Goal: Task Accomplishment & Management: Manage account settings

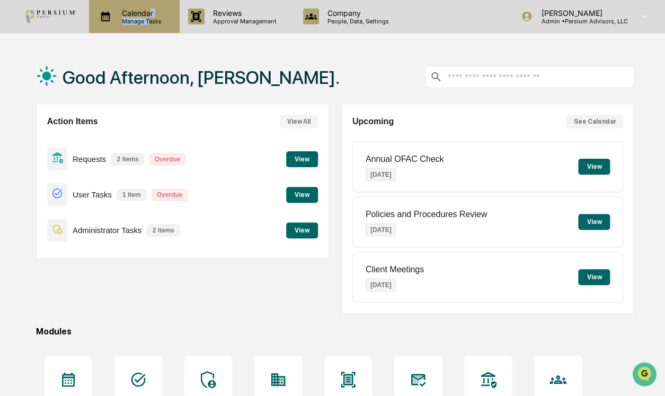
click at [147, 20] on div "Calendar Manage Tasks" at bounding box center [140, 16] width 54 height 16
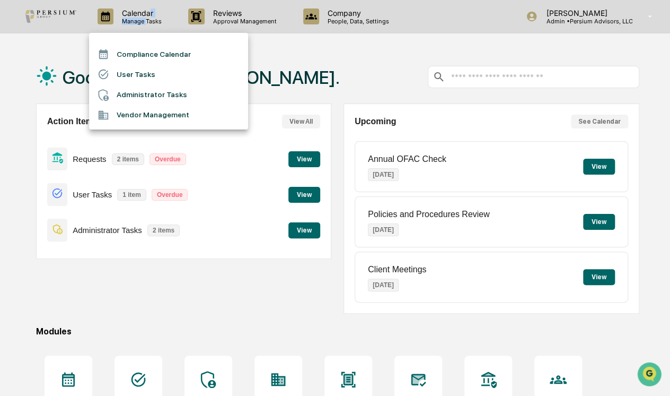
click at [137, 93] on li "Administrator Tasks" at bounding box center [168, 95] width 159 height 20
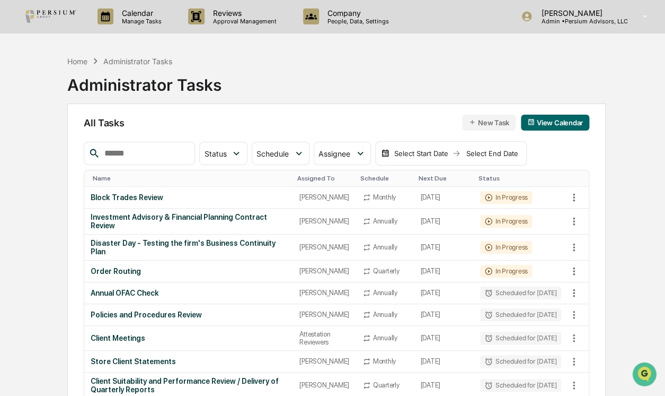
click at [571, 125] on button "View Calendar" at bounding box center [555, 123] width 68 height 16
click at [396, 71] on div "Home Administrator Tasks Administrator Tasks" at bounding box center [336, 76] width 539 height 53
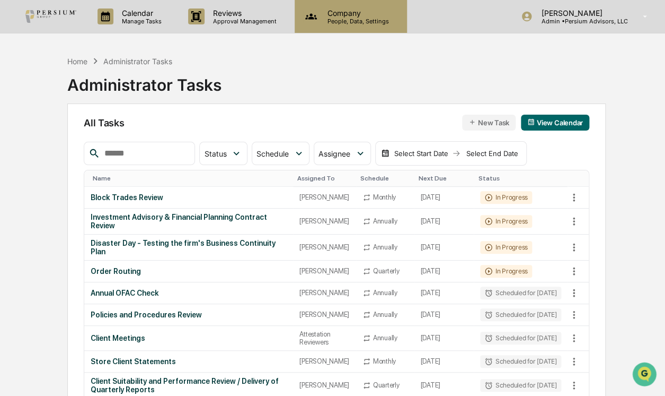
click at [366, 25] on div "Company People, Data, Settings" at bounding box center [351, 16] width 112 height 33
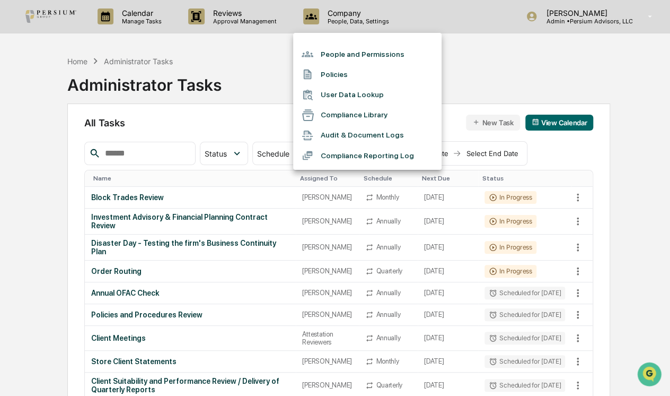
click at [256, 64] on div at bounding box center [335, 198] width 670 height 396
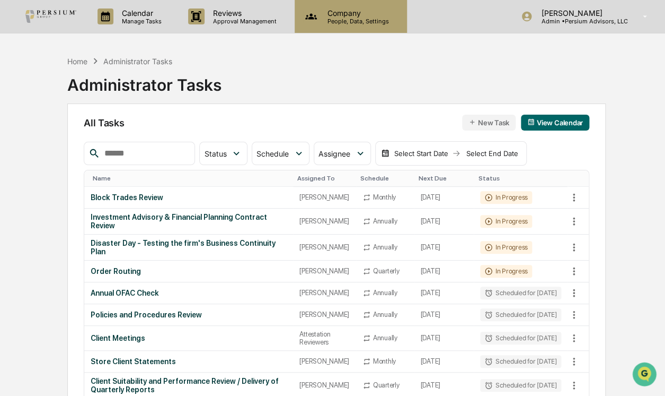
click at [351, 28] on div "Company People, Data, Settings" at bounding box center [351, 16] width 112 height 33
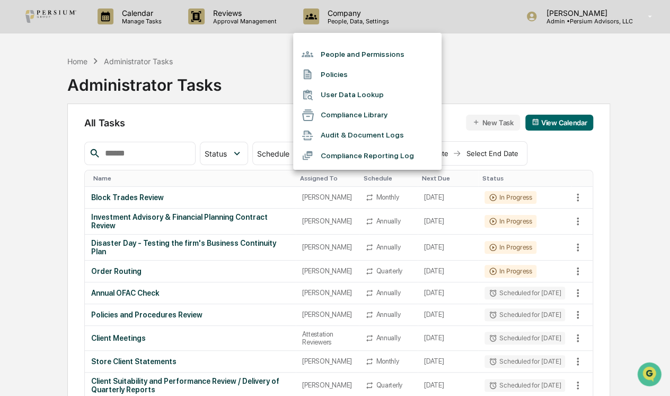
click at [523, 67] on div at bounding box center [335, 198] width 670 height 396
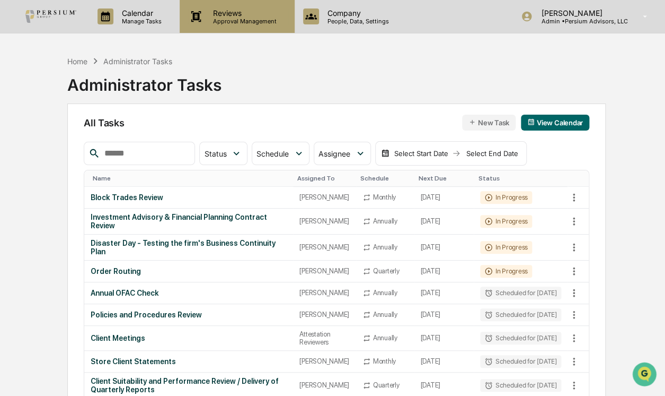
click at [246, 21] on p "Approval Management" at bounding box center [243, 20] width 77 height 7
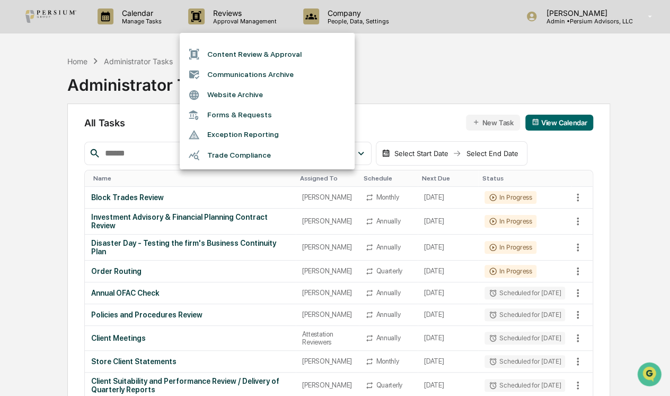
click at [222, 152] on li "Trade Compliance" at bounding box center [267, 155] width 175 height 20
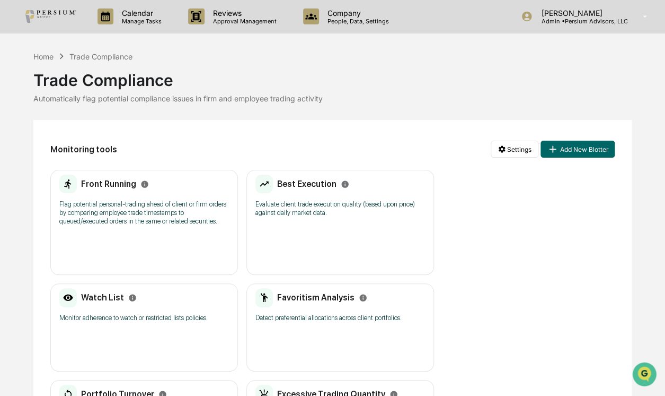
click at [117, 174] on div "Front Running" at bounding box center [104, 183] width 90 height 19
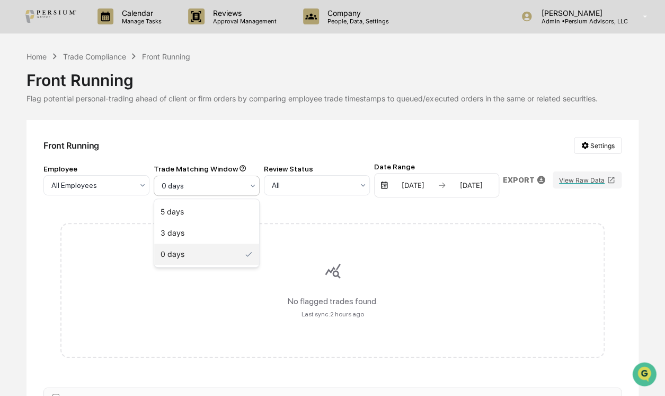
click at [242, 180] on div "0 days" at bounding box center [202, 185] width 92 height 15
click at [216, 230] on div "3 days" at bounding box center [206, 232] width 105 height 21
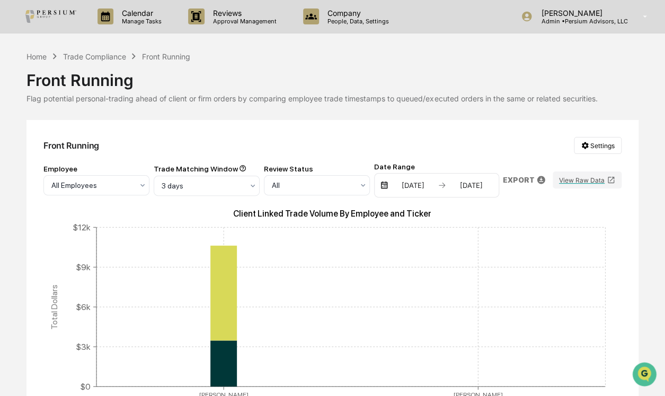
click at [56, 62] on div "Front Running" at bounding box center [333, 76] width 612 height 28
click at [37, 60] on div "Home" at bounding box center [37, 56] width 20 height 9
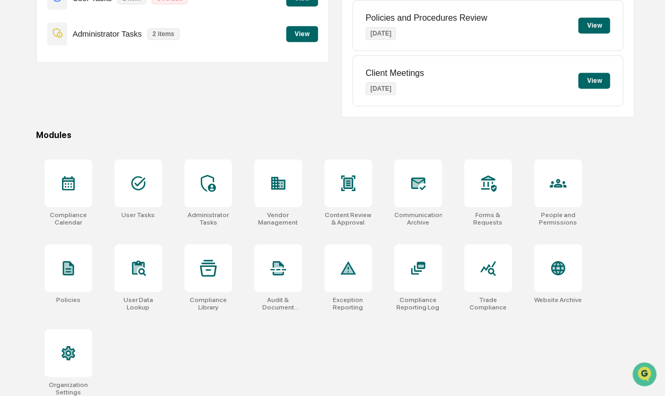
scroll to position [205, 0]
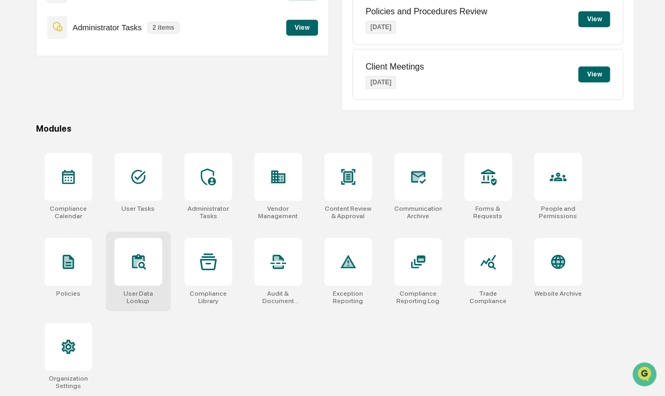
click at [138, 270] on div at bounding box center [139, 262] width 48 height 48
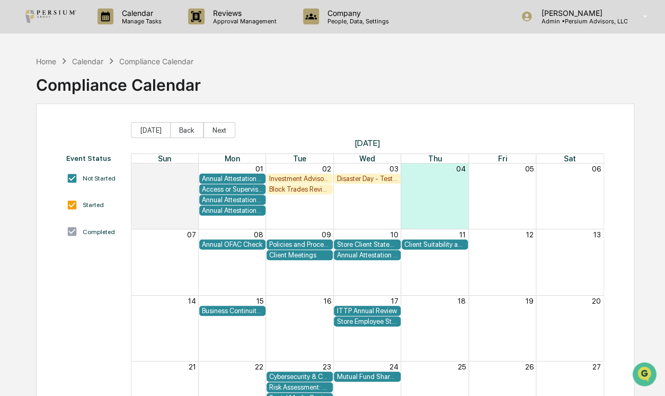
click at [93, 65] on div "Calendar" at bounding box center [87, 61] width 31 height 9
click at [139, 63] on div "Compliance Calendar" at bounding box center [156, 61] width 74 height 9
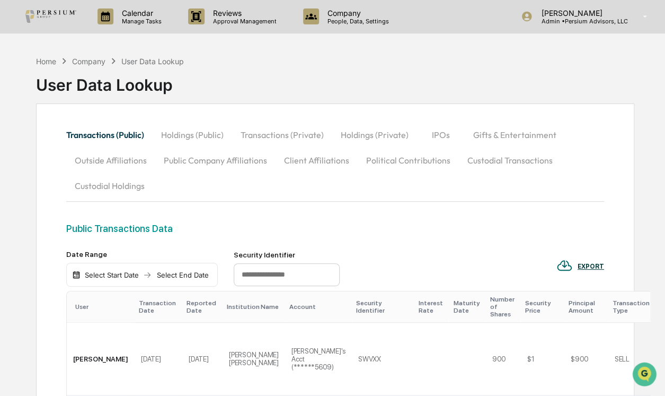
click at [326, 59] on div "Home Company User Data Lookup User Data Lookup" at bounding box center [335, 76] width 599 height 53
click at [155, 22] on p "Manage Tasks" at bounding box center [140, 20] width 54 height 7
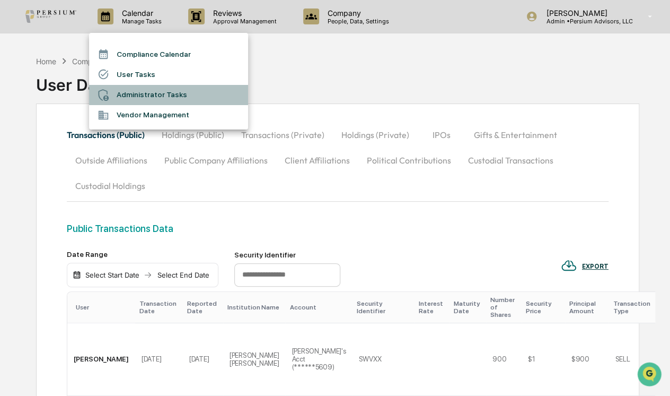
click at [156, 97] on li "Administrator Tasks" at bounding box center [168, 95] width 159 height 20
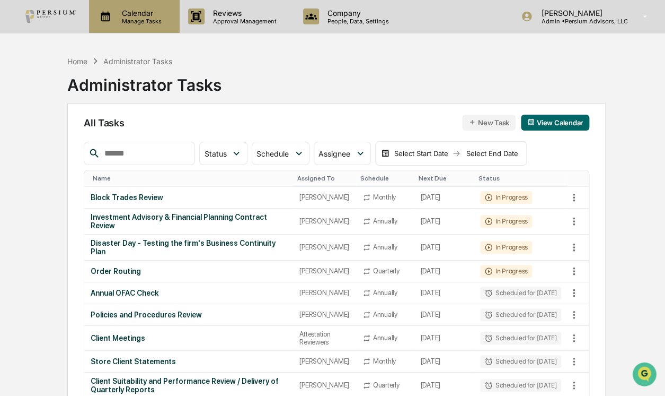
click at [140, 24] on p "Manage Tasks" at bounding box center [140, 20] width 54 height 7
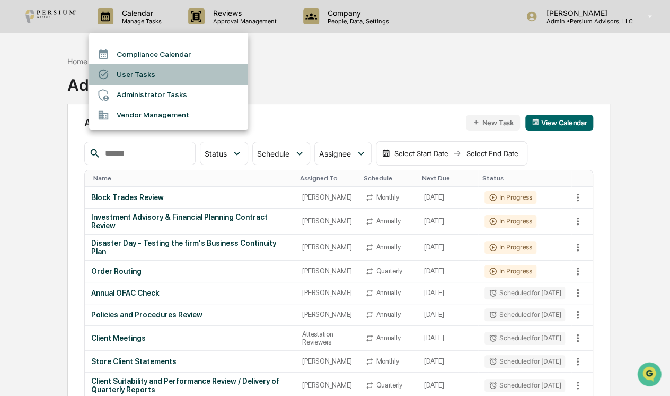
click at [138, 69] on li "User Tasks" at bounding box center [168, 74] width 159 height 20
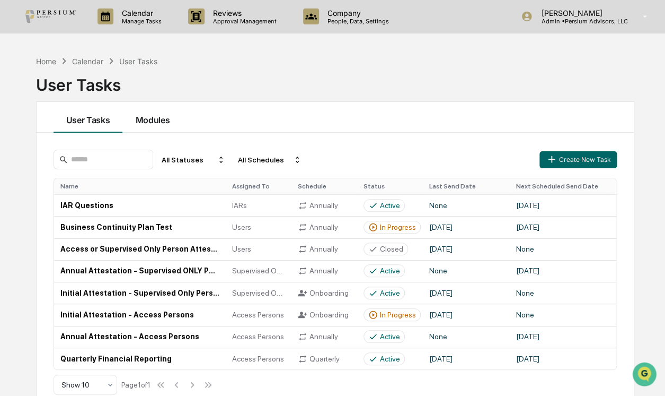
click at [139, 112] on button "Modules" at bounding box center [152, 117] width 60 height 31
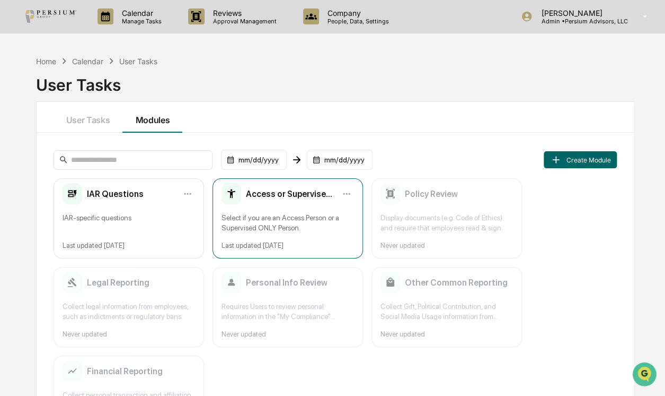
click at [277, 204] on div "Access or Supervised Only Person" at bounding box center [278, 193] width 113 height 21
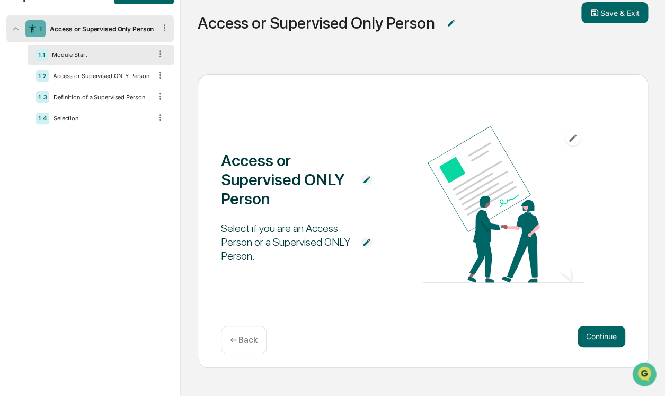
scroll to position [71, 0]
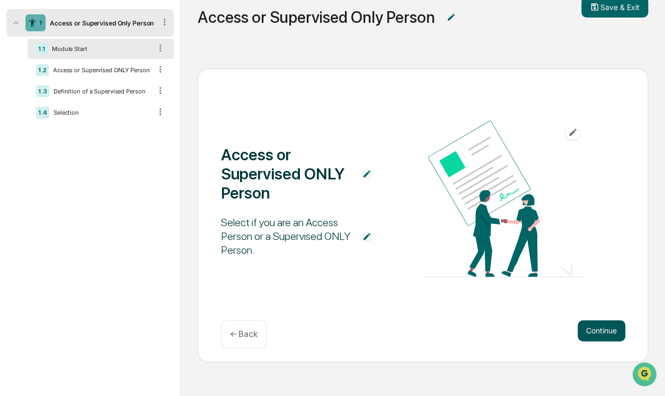
click at [597, 322] on button "Continue" at bounding box center [602, 330] width 48 height 21
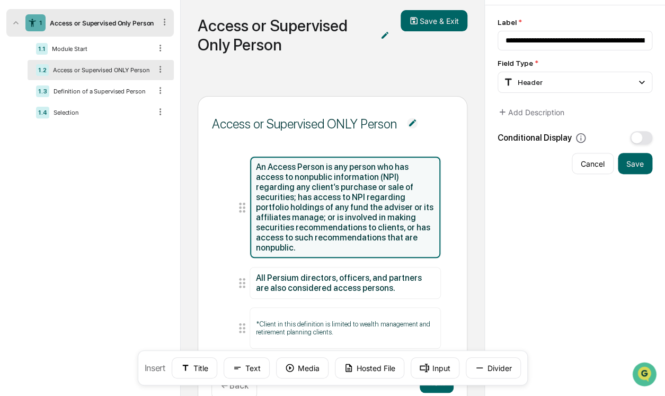
scroll to position [90, 0]
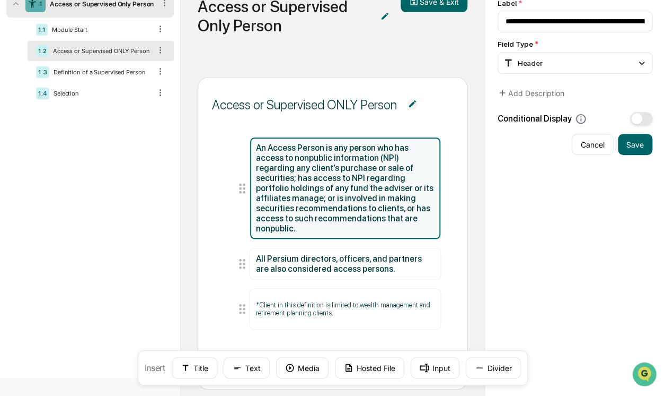
click at [444, 352] on button "Next" at bounding box center [437, 362] width 34 height 21
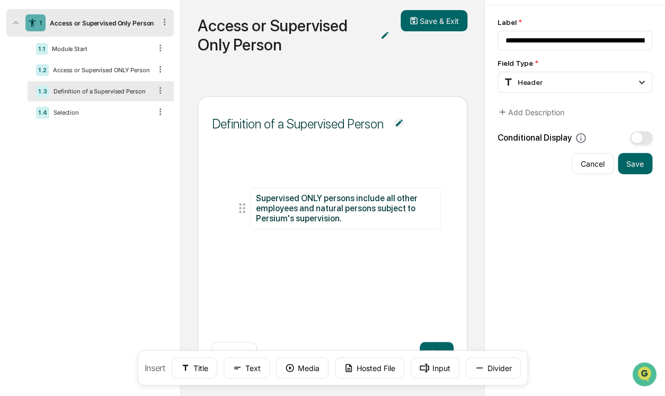
click at [435, 339] on div "Definition of a Supervised Person Supervised ONLY persons include all other emp…" at bounding box center [333, 237] width 270 height 283
click at [435, 340] on div "Definition of a Supervised Person Supervised ONLY persons include all other emp…" at bounding box center [333, 237] width 270 height 283
click at [434, 342] on button "Next" at bounding box center [437, 351] width 34 height 21
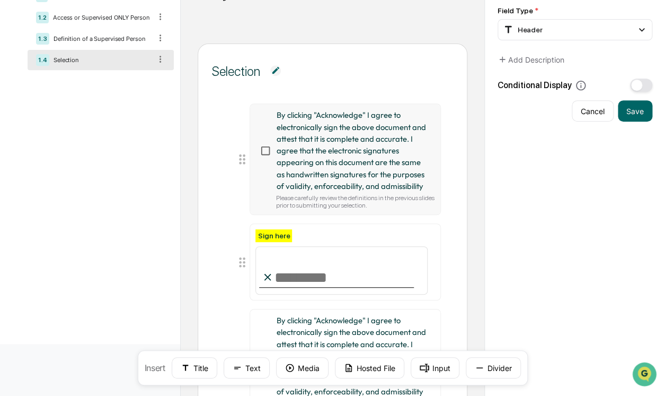
scroll to position [114, 0]
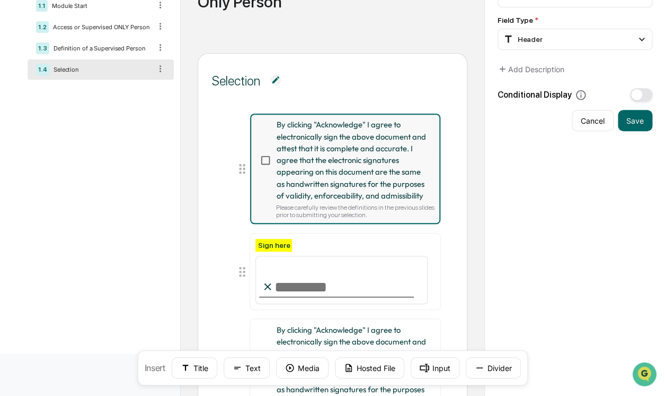
click at [332, 195] on span "By clicking "Acknowledge" I agree to electronically sign the above document and…" at bounding box center [352, 160] width 150 height 83
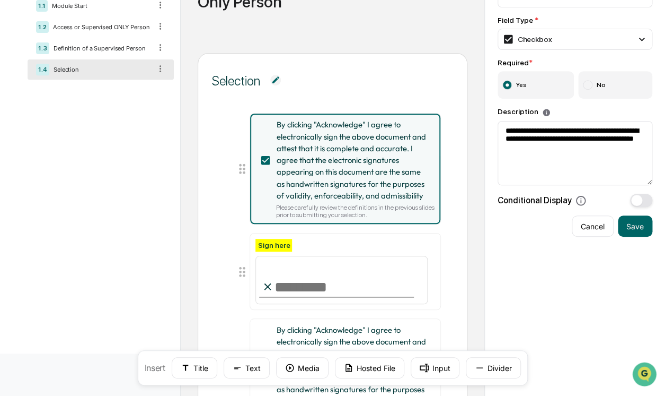
scroll to position [211, 0]
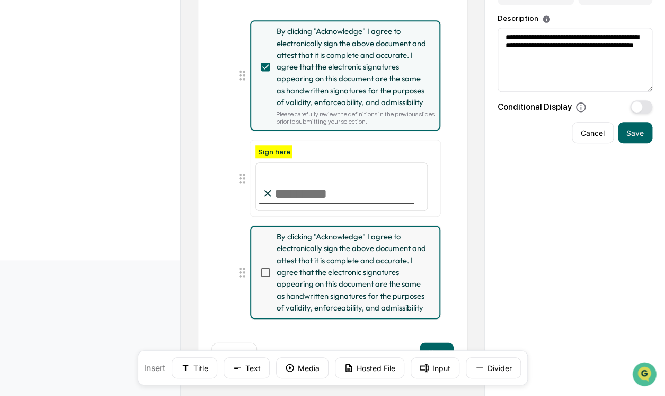
click at [365, 260] on span "By clicking "Acknowledge" I agree to electronically sign the above document and…" at bounding box center [352, 272] width 150 height 83
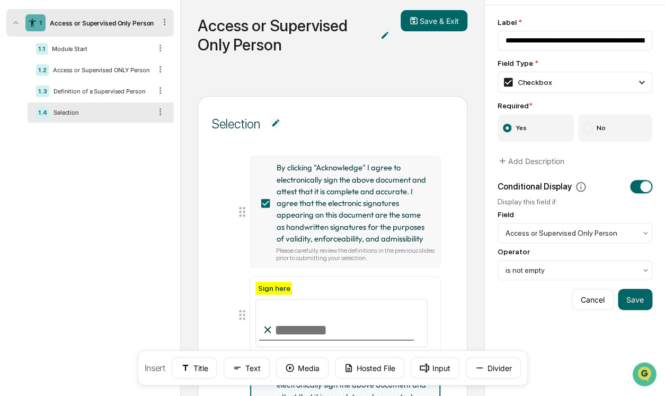
scroll to position [66, 0]
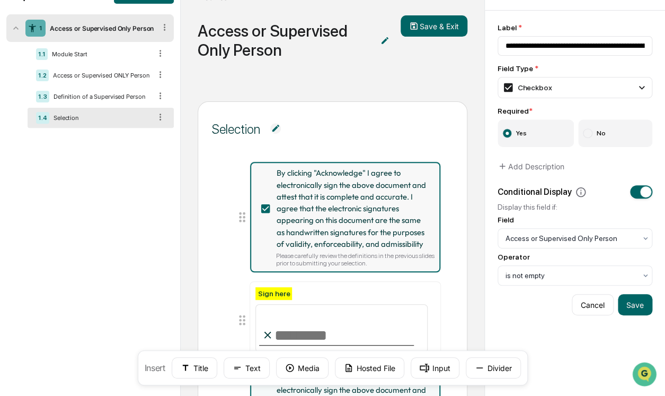
click at [361, 174] on span "By clicking "Acknowledge" I agree to electronically sign the above document and…" at bounding box center [352, 208] width 150 height 83
type input "**********"
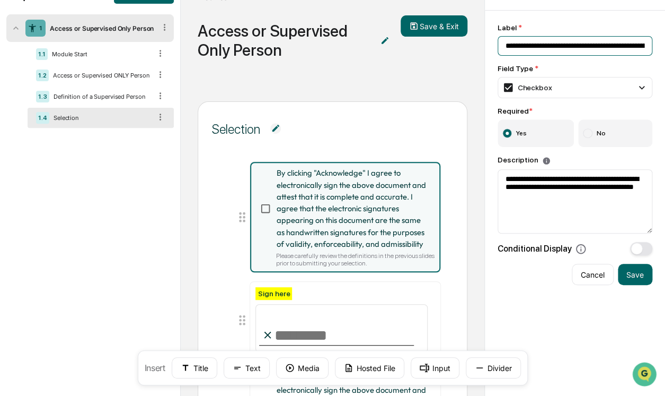
click at [566, 53] on input "**********" at bounding box center [575, 46] width 155 height 20
drag, startPoint x: 504, startPoint y: 46, endPoint x: 503, endPoint y: 55, distance: 9.1
click at [492, 46] on div "**********" at bounding box center [575, 274] width 180 height 527
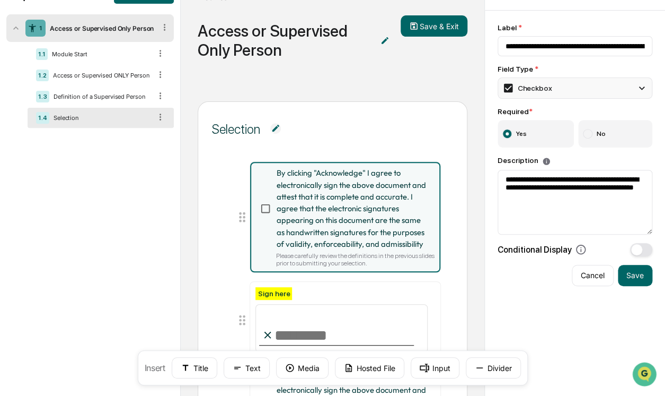
click at [545, 94] on div "Checkbox" at bounding box center [527, 88] width 49 height 12
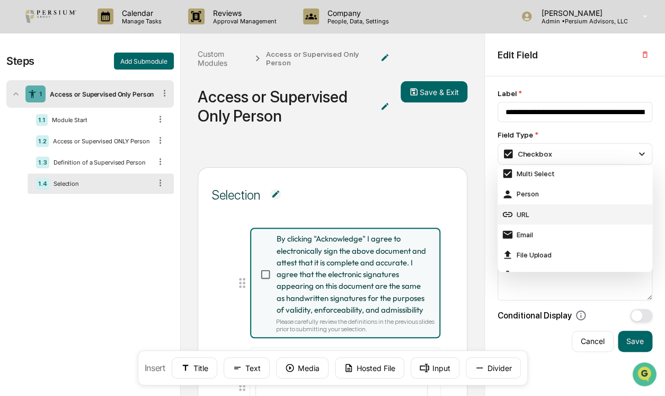
scroll to position [48, 0]
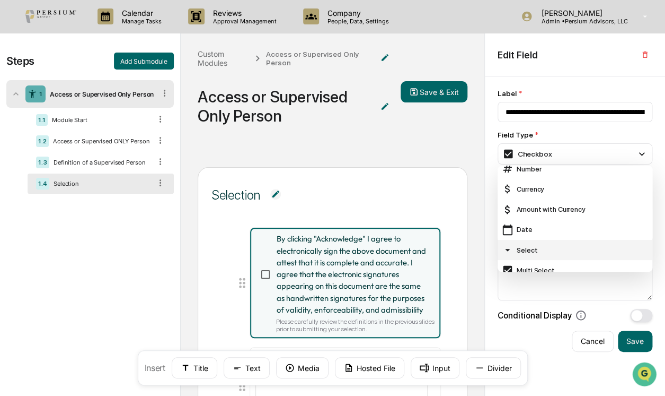
click at [539, 252] on div "Select" at bounding box center [575, 250] width 146 height 12
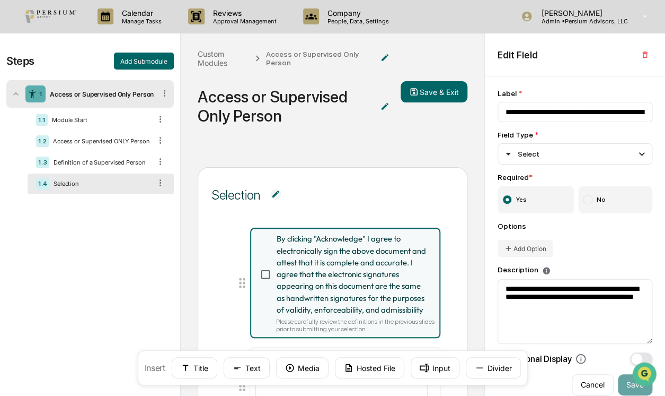
click at [614, 257] on div "Options Add Option" at bounding box center [575, 239] width 155 height 35
click at [574, 115] on input "**********" at bounding box center [575, 112] width 155 height 20
click at [586, 242] on div "Options Add Option" at bounding box center [575, 239] width 155 height 35
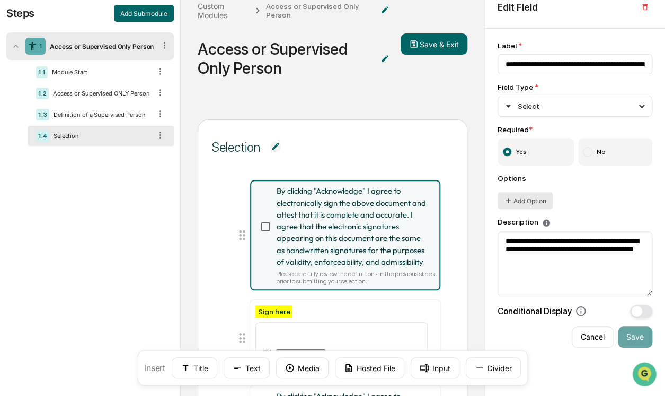
click at [538, 201] on button "Add Option" at bounding box center [525, 200] width 55 height 17
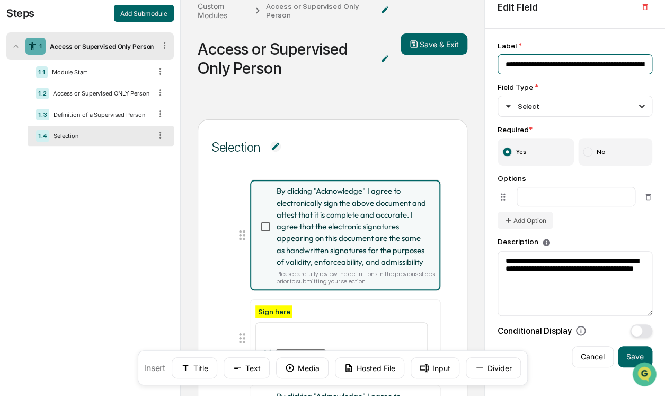
scroll to position [0, 118]
drag, startPoint x: 503, startPoint y: 62, endPoint x: 766, endPoint y: 82, distance: 263.8
click at [665, 82] on html "**********" at bounding box center [332, 150] width 665 height 396
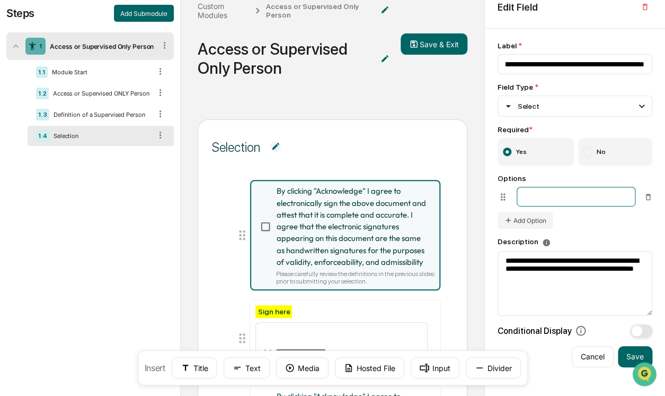
click at [547, 196] on input at bounding box center [576, 197] width 119 height 20
paste input "**********"
type input "**********"
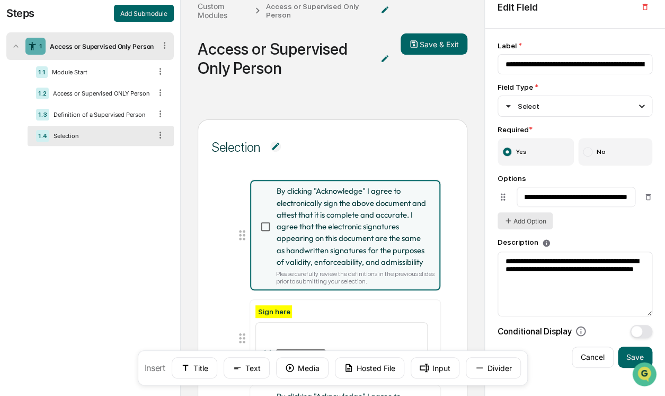
click at [538, 222] on button "Add Option" at bounding box center [525, 220] width 55 height 17
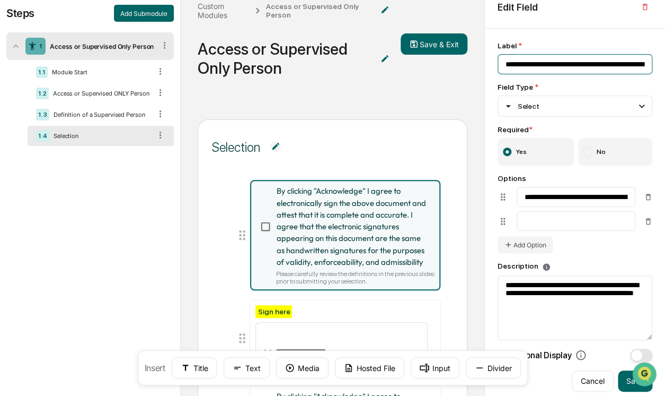
scroll to position [0, 118]
drag, startPoint x: 503, startPoint y: 66, endPoint x: 777, endPoint y: 70, distance: 274.2
click at [665, 70] on html "**********" at bounding box center [332, 150] width 665 height 396
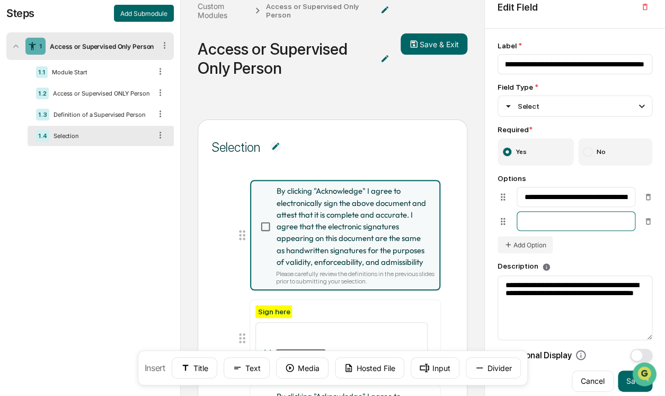
click at [598, 223] on input at bounding box center [576, 221] width 119 height 20
paste input "**********"
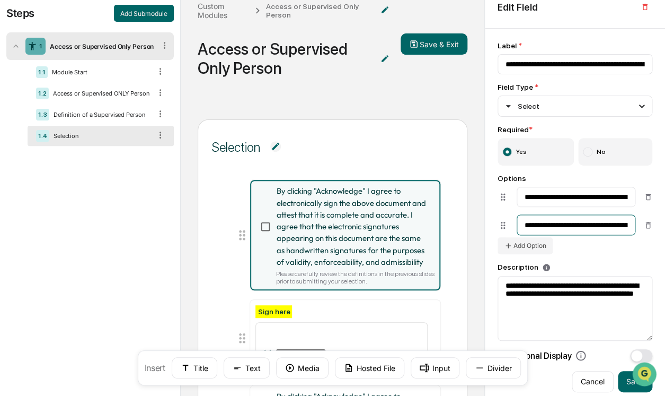
drag, startPoint x: 543, startPoint y: 224, endPoint x: 480, endPoint y: 226, distance: 63.2
click at [480, 226] on div "Steps Add Submodule 1 Access or Supervised Only Person 1.1 Module Start 1.2 Acc…" at bounding box center [332, 270] width 665 height 569
click at [567, 225] on input "**********" at bounding box center [576, 223] width 119 height 20
drag, startPoint x: 578, startPoint y: 223, endPoint x: 571, endPoint y: 222, distance: 7.0
click at [571, 222] on input "**********" at bounding box center [576, 220] width 119 height 20
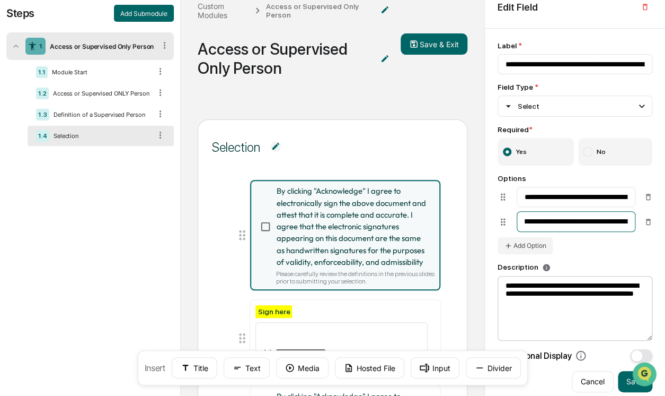
type input "**********"
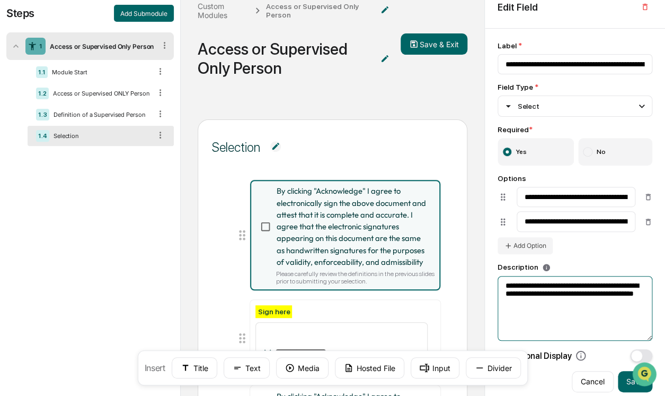
drag, startPoint x: 557, startPoint y: 309, endPoint x: 490, endPoint y: 277, distance: 74.7
click at [490, 277] on div "**********" at bounding box center [575, 292] width 180 height 527
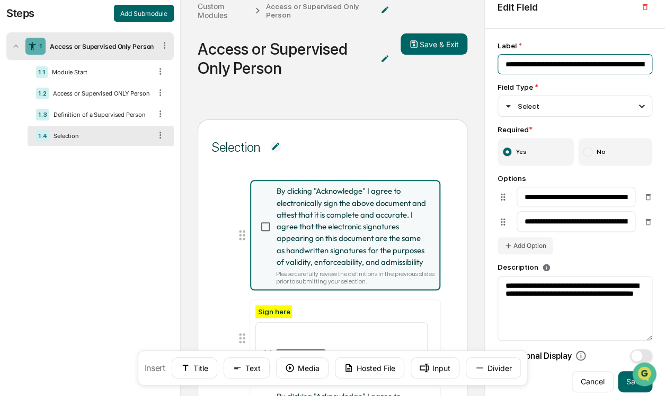
scroll to position [0, 118]
drag, startPoint x: 504, startPoint y: 62, endPoint x: 658, endPoint y: 63, distance: 153.8
click at [658, 63] on div "**********" at bounding box center [575, 292] width 180 height 527
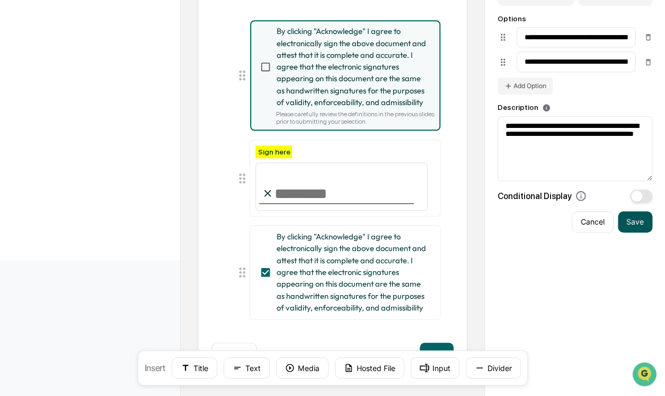
type input "**********"
click at [635, 226] on button "Save" at bounding box center [635, 221] width 34 height 21
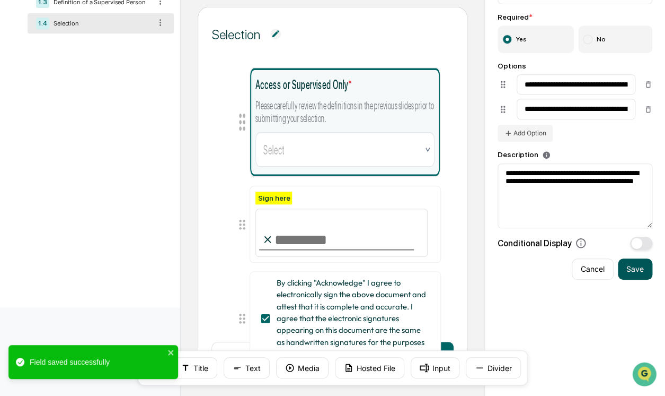
scroll to position [163, 0]
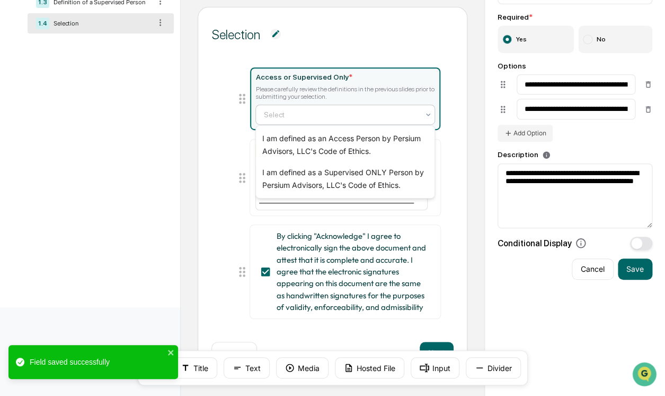
click at [313, 109] on div at bounding box center [341, 114] width 155 height 11
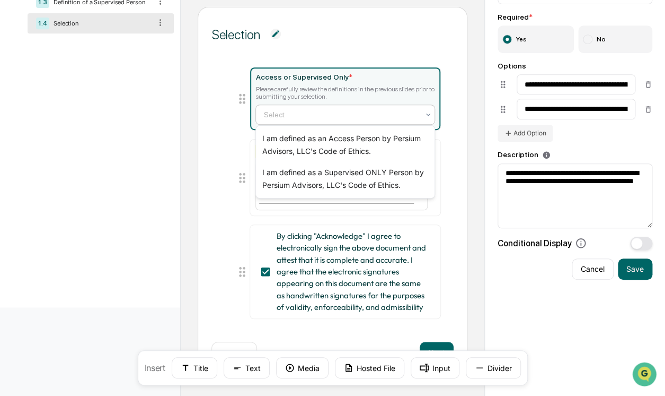
click at [448, 143] on div "Access or Supervised Only * Please carefully review the definitions in the prev…" at bounding box center [333, 195] width 242 height 283
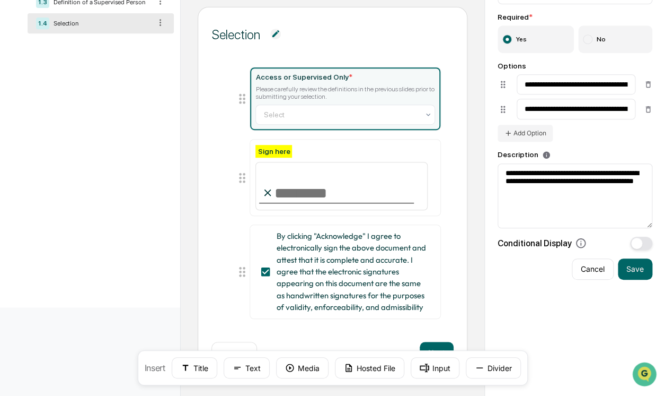
click at [451, 133] on div "Access or Supervised Only * Please carefully review the definitions in the prev…" at bounding box center [333, 195] width 242 height 283
click at [634, 273] on button "Save" at bounding box center [635, 268] width 34 height 21
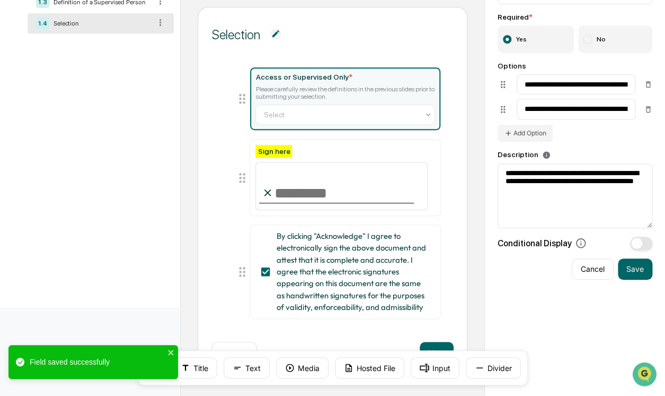
click at [395, 91] on div "Please carefully review the definitions in the previous slides prior to submitt…" at bounding box center [345, 92] width 179 height 15
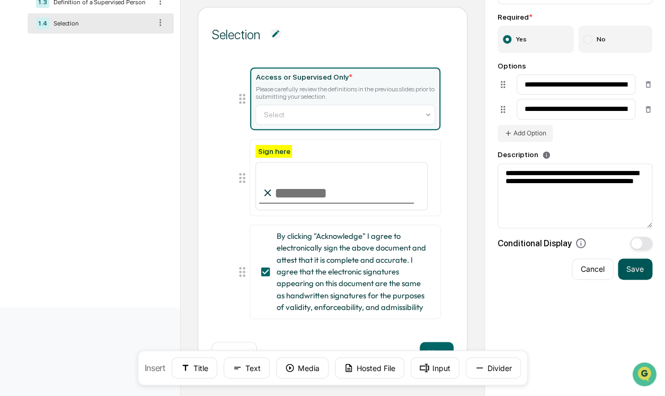
click at [632, 264] on button "Save" at bounding box center [635, 268] width 34 height 21
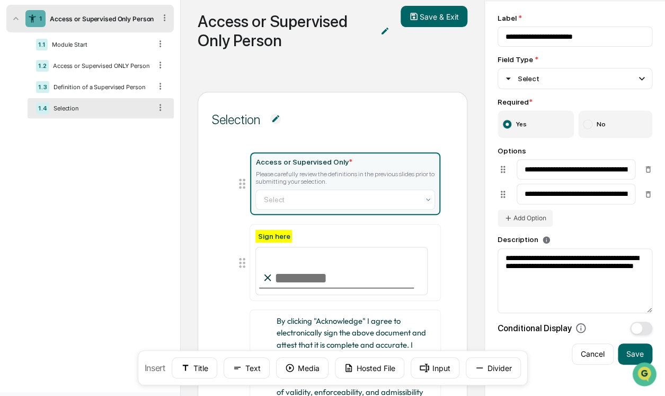
scroll to position [0, 0]
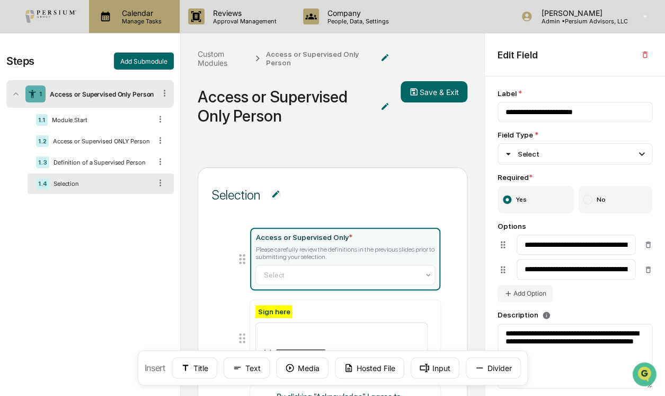
click at [168, 15] on div "Calendar Manage Tasks" at bounding box center [133, 16] width 80 height 16
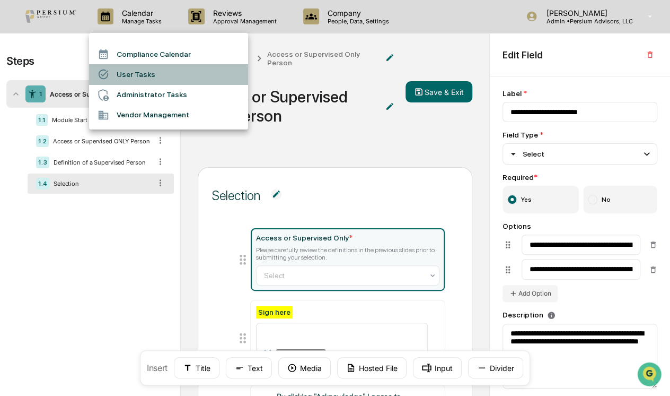
click at [147, 74] on li "User Tasks" at bounding box center [168, 74] width 159 height 20
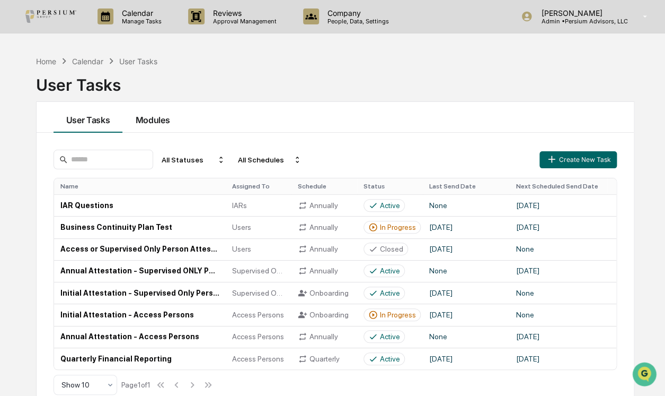
click at [160, 120] on button "Modules" at bounding box center [152, 117] width 60 height 31
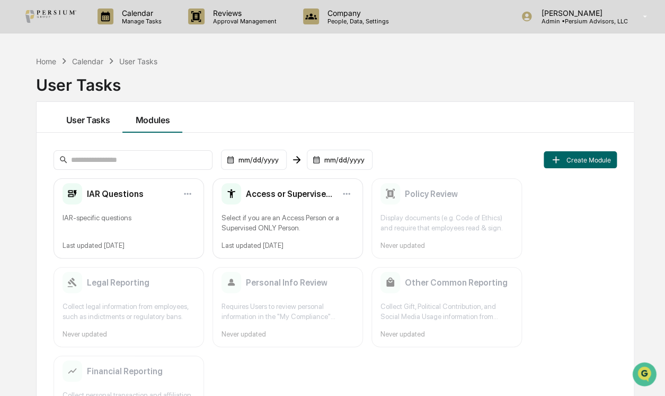
click at [105, 117] on button "User Tasks" at bounding box center [88, 117] width 69 height 31
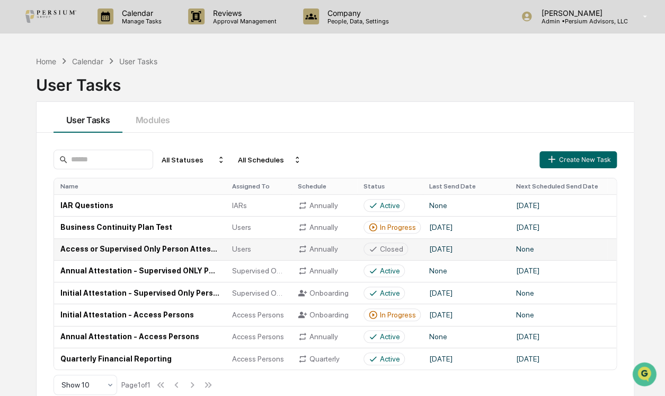
click at [198, 245] on td "Access or Supervised Only Person Attestation" at bounding box center [140, 249] width 172 height 22
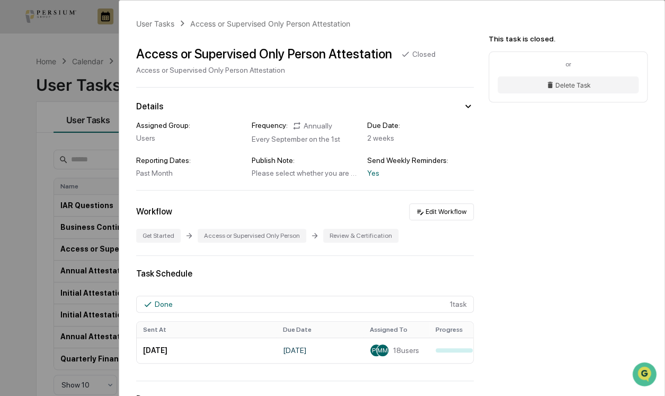
click at [29, 180] on div "User Tasks Access or Supervised Only Person Attestation Access or Supervised On…" at bounding box center [332, 198] width 665 height 396
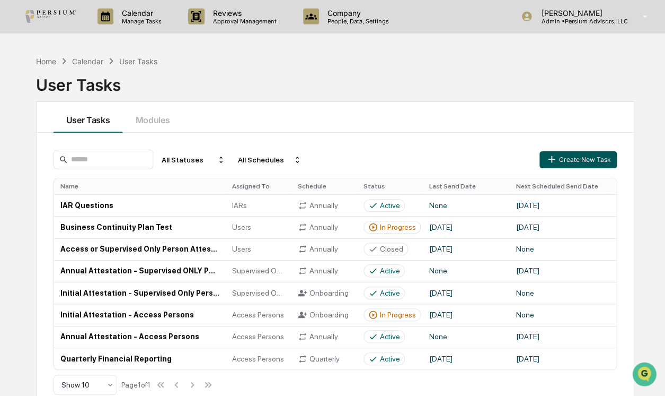
click at [586, 157] on button "Create New Task" at bounding box center [578, 159] width 77 height 17
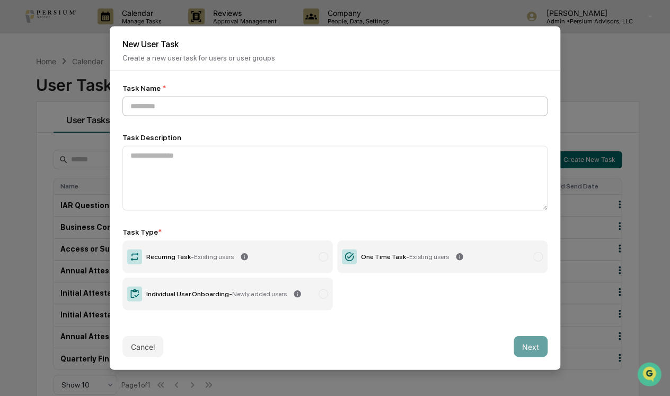
click at [228, 101] on input at bounding box center [334, 107] width 425 height 20
type input "**********"
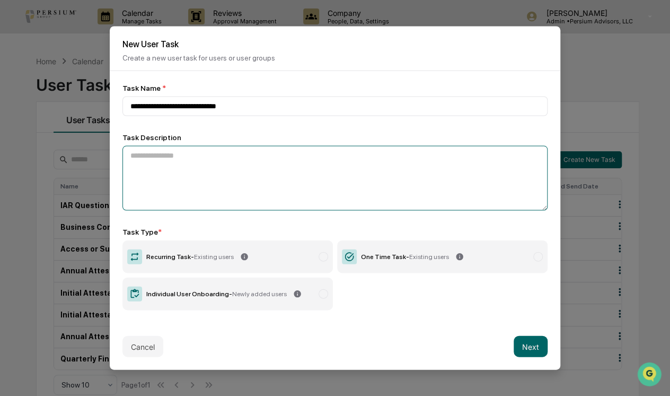
click at [247, 168] on textarea at bounding box center [334, 178] width 425 height 65
click at [212, 164] on textarea at bounding box center [334, 178] width 425 height 65
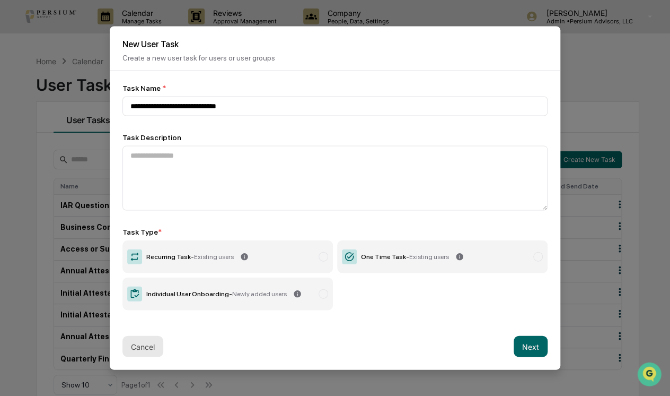
click at [143, 351] on button "Cancel" at bounding box center [142, 346] width 41 height 21
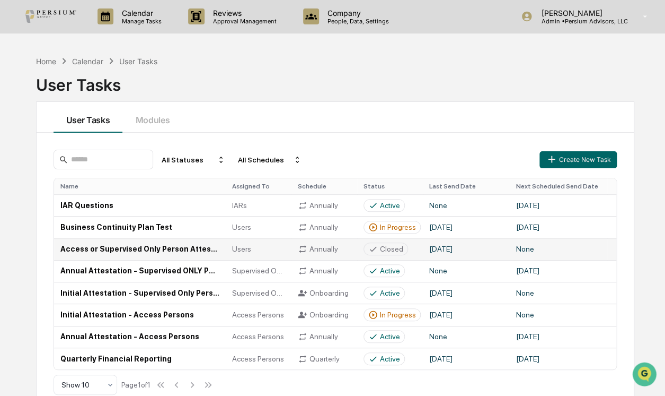
click at [113, 250] on td "Access or Supervised Only Person Attestation" at bounding box center [140, 249] width 172 height 22
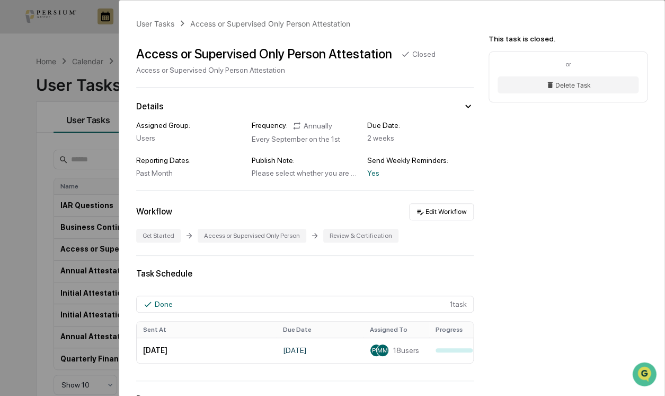
click at [441, 227] on div "Workflow Edit Workflow Get Started Access or Supervised Only Person Review & Ce…" at bounding box center [305, 222] width 338 height 39
click at [440, 212] on button "Edit Workflow" at bounding box center [441, 211] width 65 height 17
click at [462, 107] on icon at bounding box center [468, 106] width 12 height 12
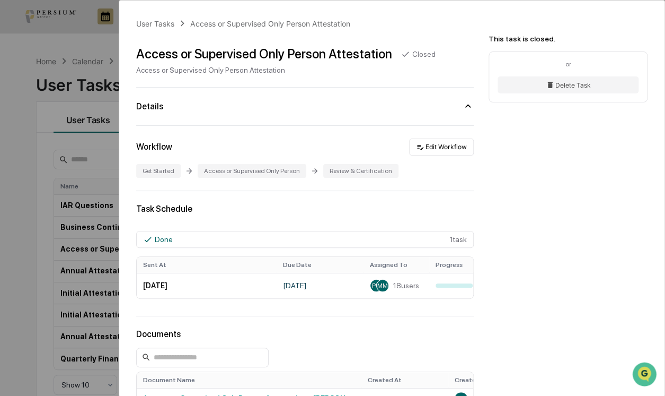
click at [462, 106] on icon at bounding box center [468, 106] width 12 height 12
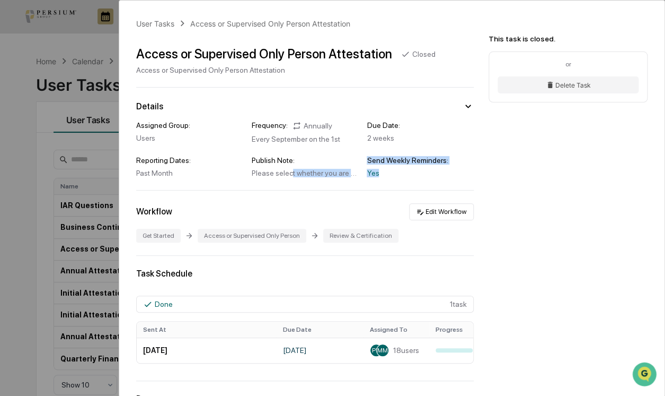
drag, startPoint x: 288, startPoint y: 177, endPoint x: 366, endPoint y: 171, distance: 78.7
click at [382, 176] on div "Assigned Group: Users Frequency: Annually Every September on the 1st Due Date: …" at bounding box center [305, 149] width 338 height 56
click at [323, 161] on div "Publish Note:" at bounding box center [305, 160] width 107 height 8
click at [434, 208] on button "Edit Workflow" at bounding box center [441, 211] width 65 height 17
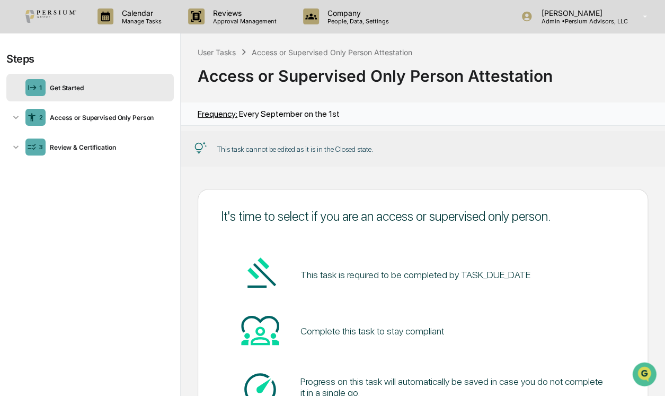
click at [218, 48] on div "User Tasks" at bounding box center [217, 52] width 38 height 9
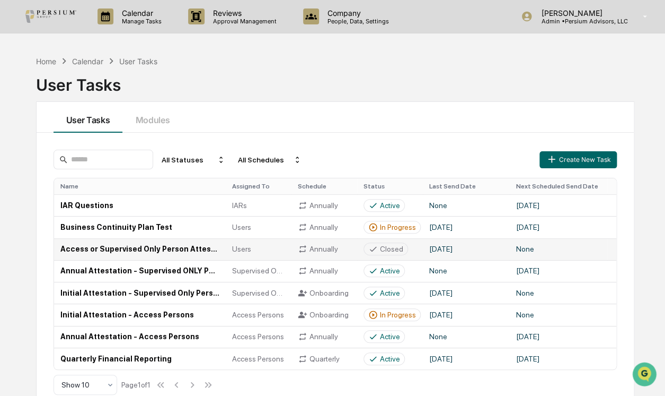
click at [147, 247] on td "Access or Supervised Only Person Attestation" at bounding box center [140, 249] width 172 height 22
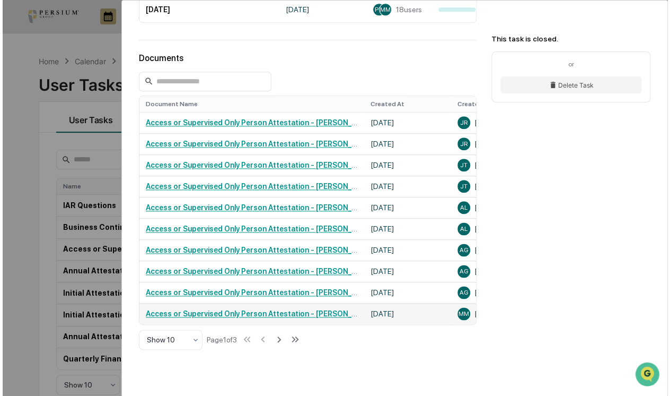
scroll to position [403, 0]
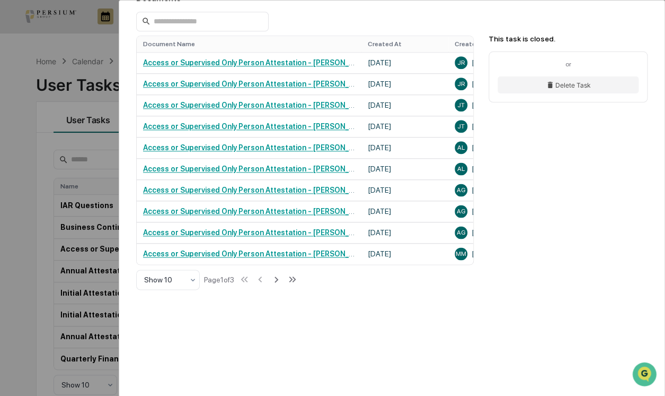
click at [35, 244] on div "User Tasks Access or Supervised Only Person Attestation Access or Supervised On…" at bounding box center [332, 198] width 665 height 396
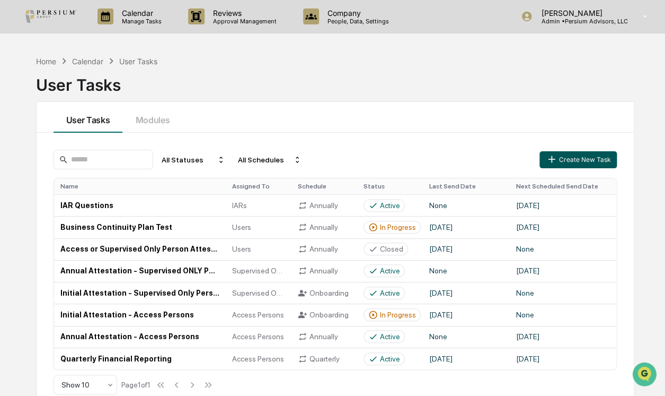
click at [550, 154] on icon "button" at bounding box center [552, 159] width 12 height 12
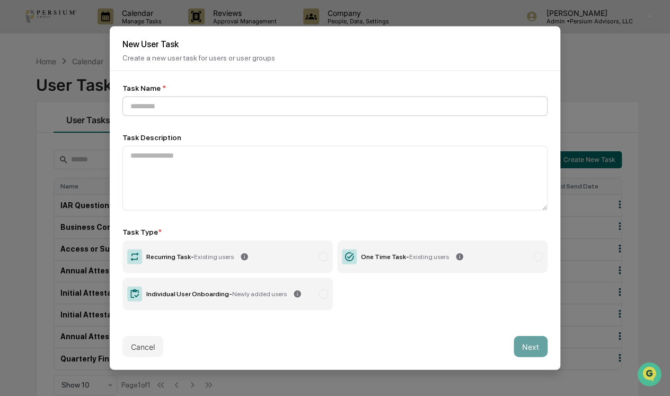
click at [254, 100] on input at bounding box center [334, 107] width 425 height 20
type input "**********"
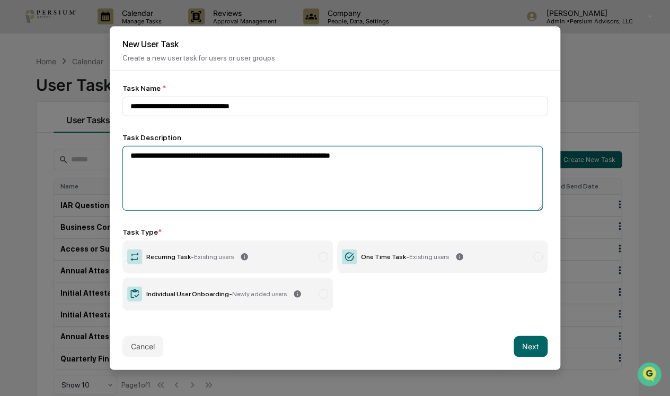
type textarea "**********"
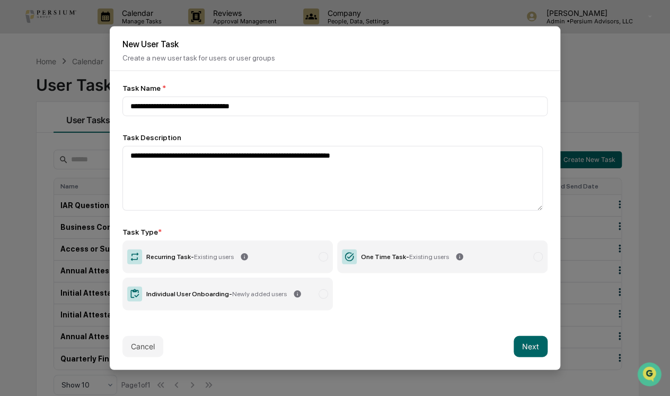
click at [212, 257] on span "Existing users" at bounding box center [214, 255] width 40 height 7
click at [534, 349] on button "Next" at bounding box center [531, 345] width 34 height 21
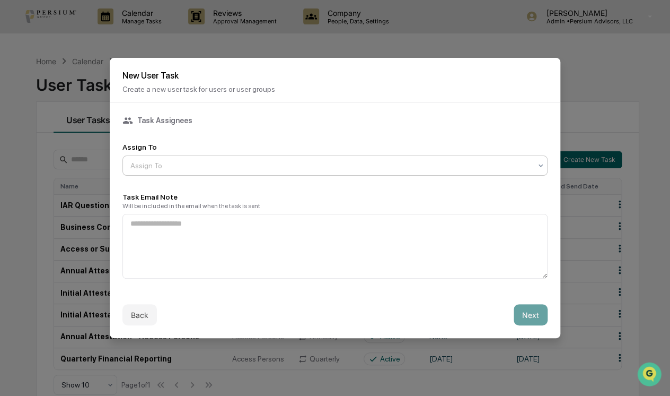
click at [190, 171] on div "Assign To" at bounding box center [330, 165] width 411 height 15
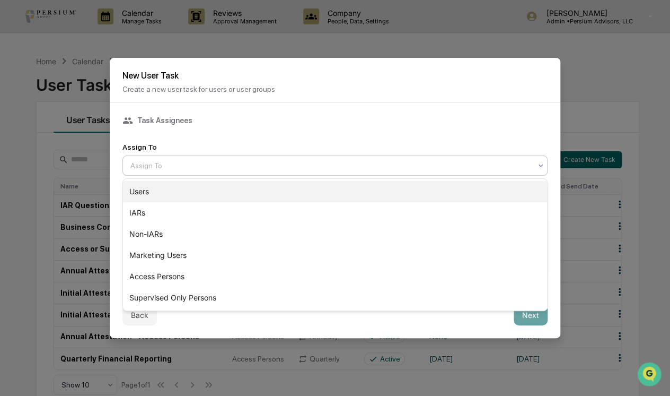
click at [172, 186] on div "Users" at bounding box center [335, 191] width 424 height 21
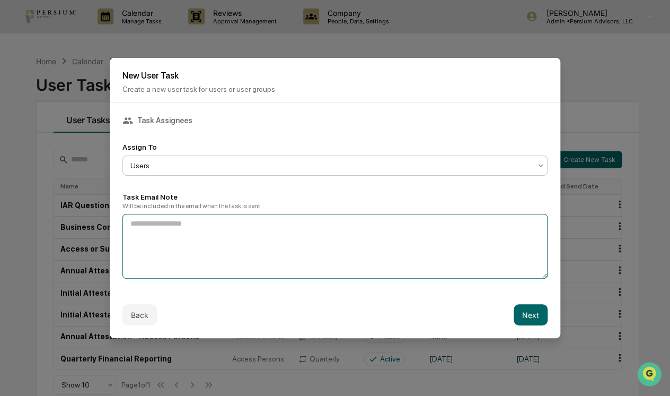
click at [188, 240] on textarea at bounding box center [334, 246] width 425 height 65
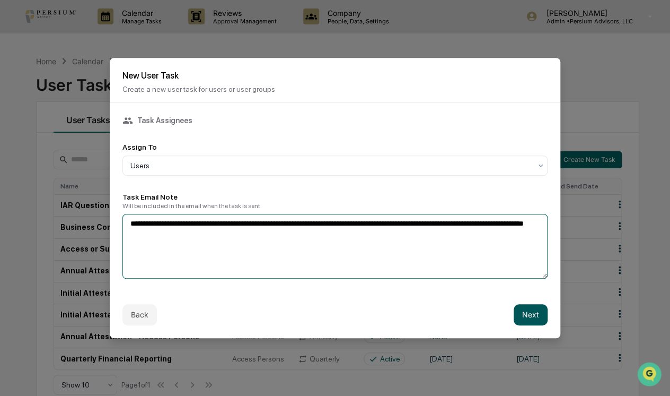
type textarea "**********"
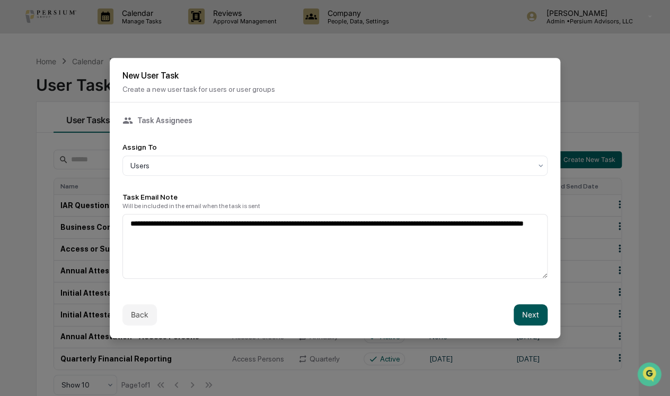
click at [523, 311] on button "Next" at bounding box center [531, 314] width 34 height 21
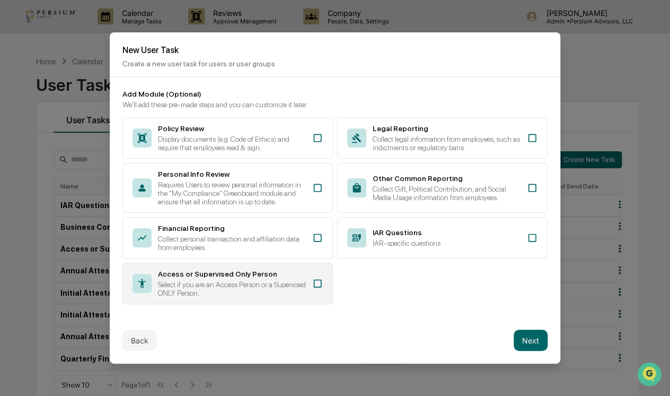
click at [317, 284] on icon at bounding box center [317, 283] width 11 height 11
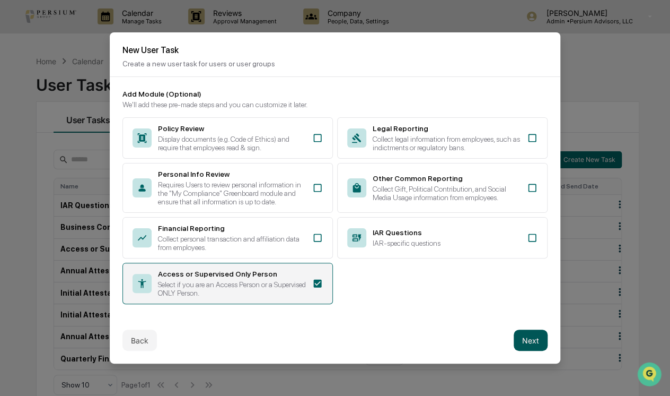
click at [528, 341] on button "Next" at bounding box center [531, 339] width 34 height 21
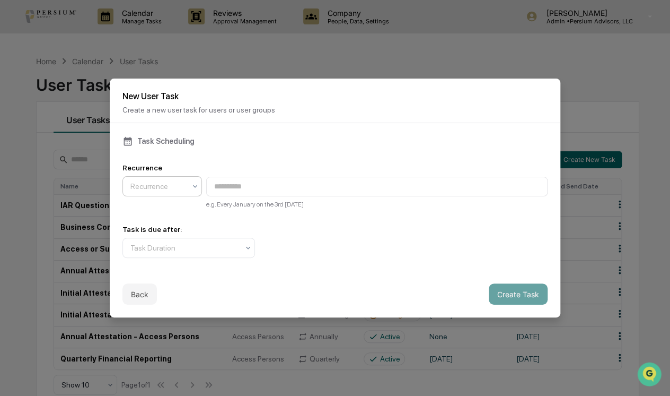
click at [155, 181] on div at bounding box center [157, 186] width 55 height 11
click at [162, 249] on div "Annually" at bounding box center [162, 254] width 78 height 21
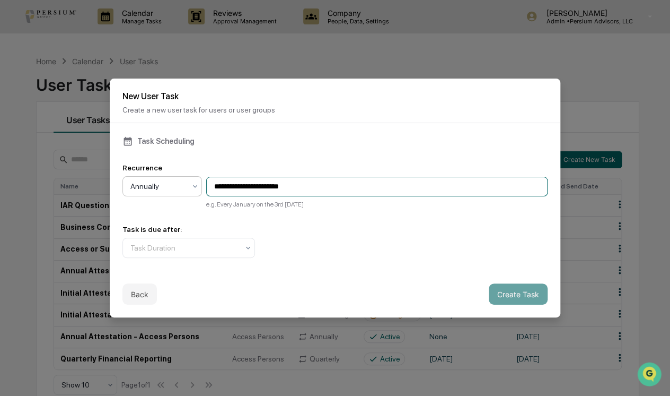
click at [326, 184] on input "**********" at bounding box center [376, 187] width 341 height 20
drag, startPoint x: 260, startPoint y: 187, endPoint x: 235, endPoint y: 188, distance: 24.9
click at [235, 188] on input "**********" at bounding box center [376, 187] width 341 height 20
type input "**********"
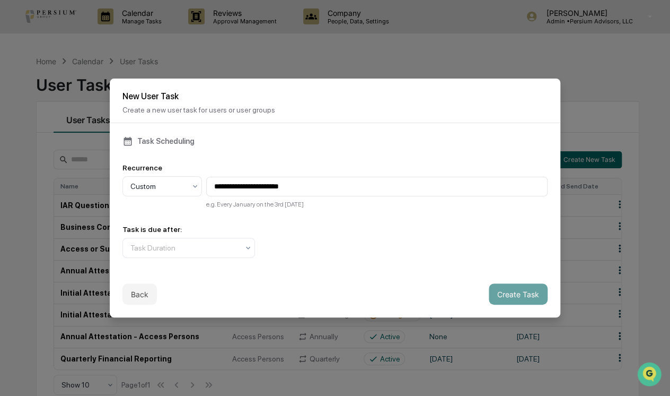
click at [366, 123] on div "**********" at bounding box center [335, 196] width 451 height 147
click at [226, 251] on div at bounding box center [184, 247] width 108 height 11
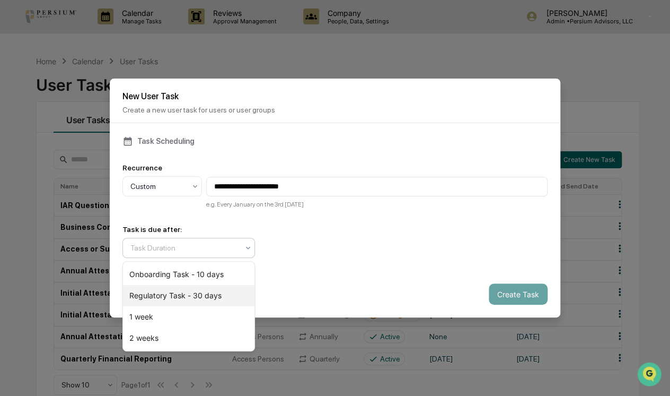
click at [202, 303] on div "Regulatory Task - 30 days" at bounding box center [189, 295] width 132 height 21
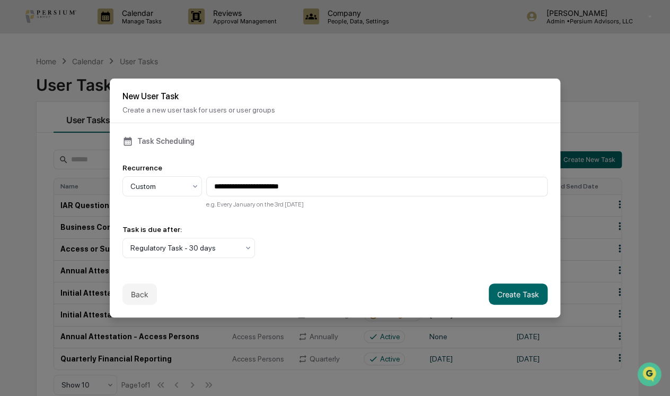
click at [423, 271] on div "Back Create Task" at bounding box center [335, 293] width 451 height 47
click at [530, 294] on button "Create Task" at bounding box center [518, 293] width 59 height 21
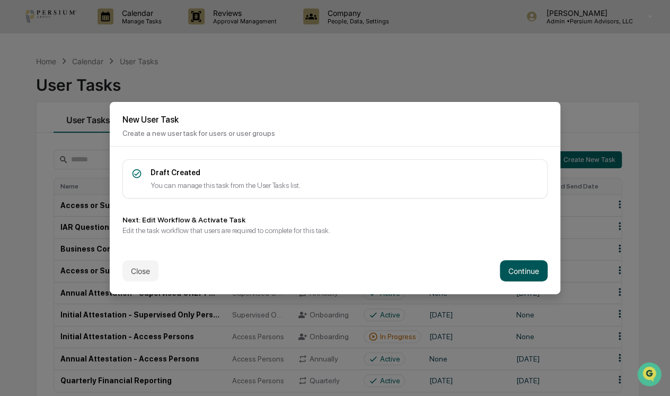
click at [535, 274] on button "Continue" at bounding box center [524, 270] width 48 height 21
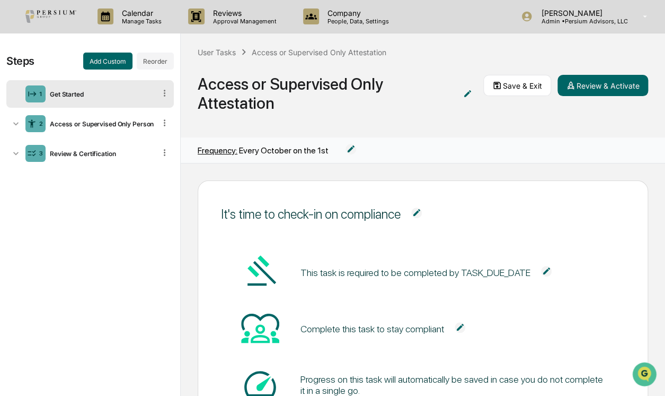
click at [541, 271] on img at bounding box center [546, 271] width 11 height 11
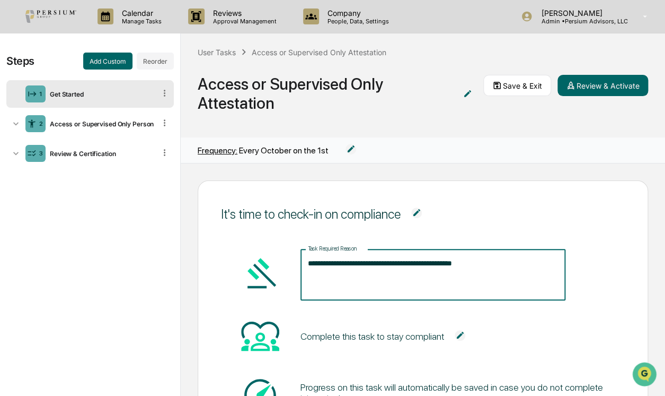
drag, startPoint x: 505, startPoint y: 260, endPoint x: 422, endPoint y: 265, distance: 83.4
click at [422, 265] on textarea "**********" at bounding box center [433, 274] width 250 height 33
type textarea "**********"
click at [493, 209] on span "It's time to check-in on compliance" at bounding box center [423, 214] width 405 height 39
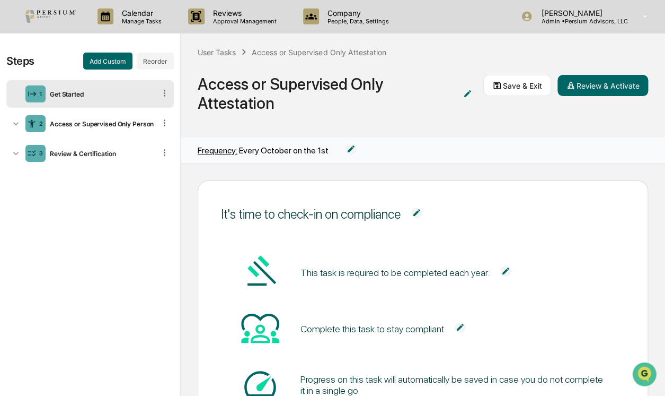
click at [417, 212] on img at bounding box center [416, 212] width 11 height 11
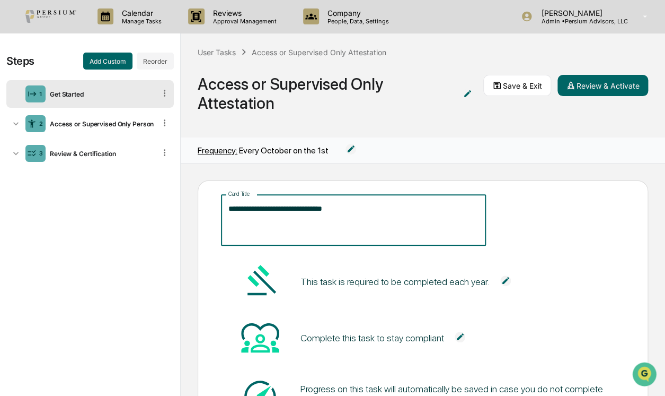
drag, startPoint x: 370, startPoint y: 205, endPoint x: 259, endPoint y: 208, distance: 110.9
click at [259, 208] on textarea "**********" at bounding box center [354, 219] width 250 height 33
type textarea "*"
type textarea "**********"
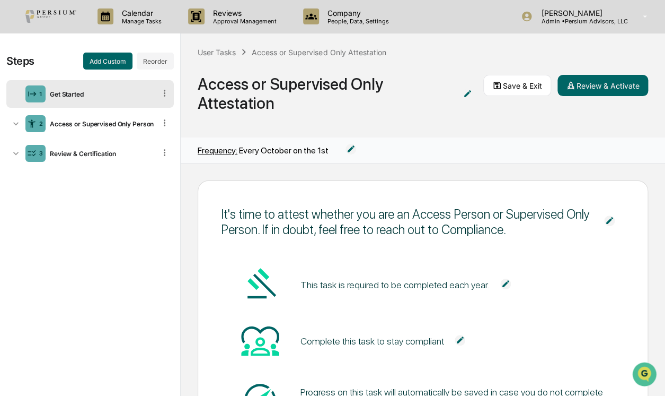
click at [603, 217] on span "It's time to attest whether you are an Access Person or Supervised Only Person.…" at bounding box center [423, 222] width 405 height 54
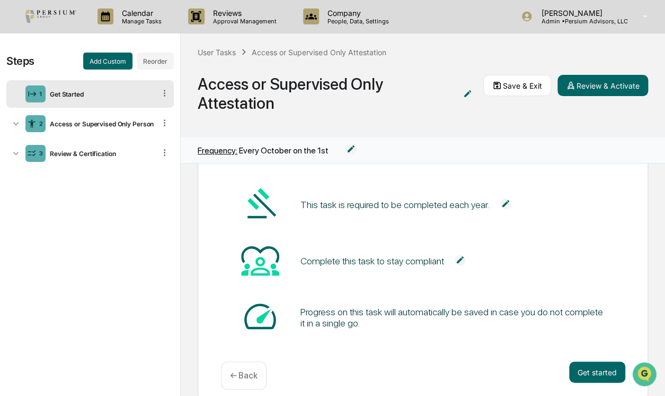
scroll to position [96, 0]
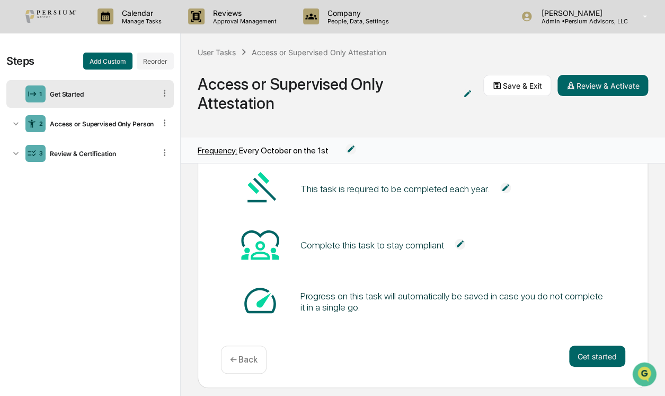
click at [501, 184] on img at bounding box center [506, 187] width 11 height 11
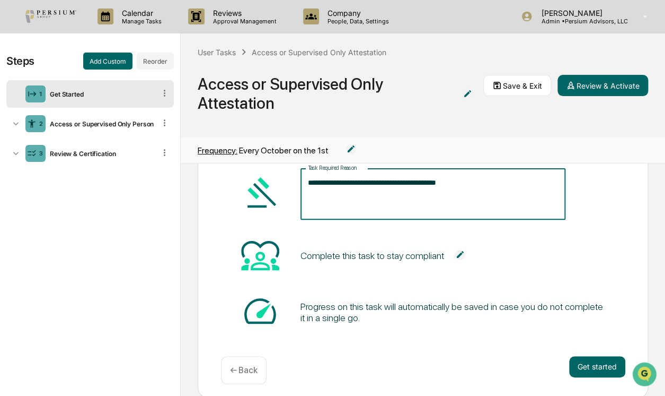
click at [389, 183] on textarea "**********" at bounding box center [433, 193] width 250 height 33
drag, startPoint x: 419, startPoint y: 179, endPoint x: 463, endPoint y: 179, distance: 43.5
click at [463, 179] on textarea "**********" at bounding box center [433, 193] width 250 height 33
click at [556, 240] on div "Complete this task to stay compliant" at bounding box center [423, 255] width 405 height 40
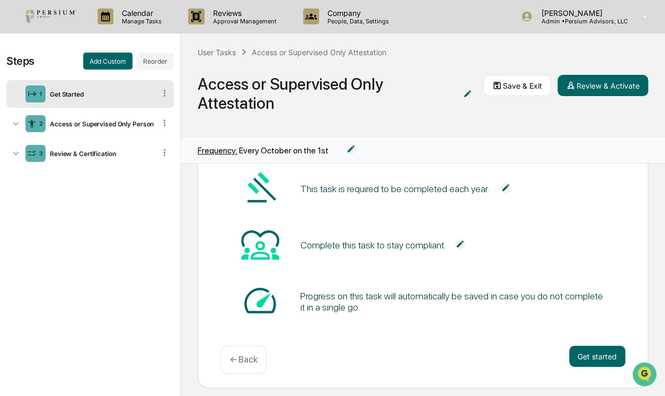
click at [455, 240] on img at bounding box center [460, 244] width 11 height 11
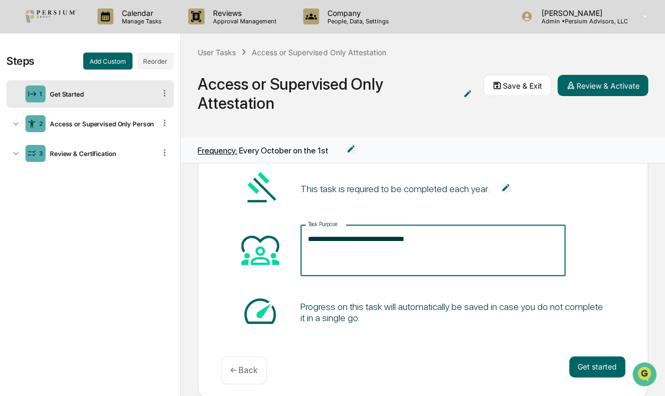
drag, startPoint x: 459, startPoint y: 236, endPoint x: 288, endPoint y: 234, distance: 170.2
click at [288, 234] on div "**********" at bounding box center [423, 250] width 405 height 51
click at [573, 206] on div "This task is required to be completed each year." at bounding box center [423, 189] width 405 height 40
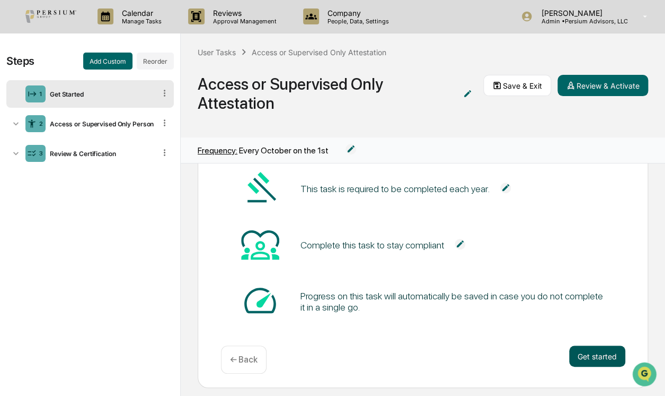
click at [603, 356] on button "Get started" at bounding box center [597, 355] width 56 height 21
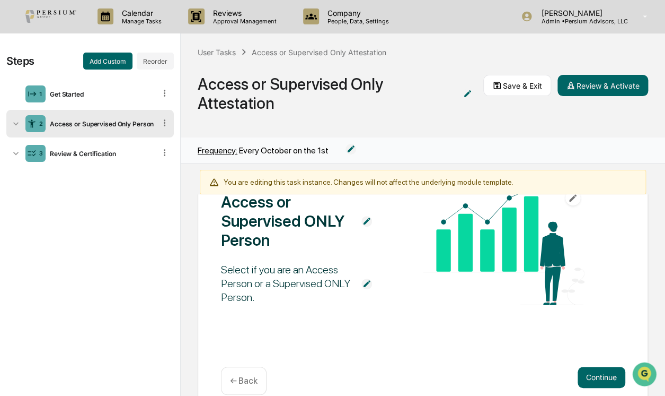
scroll to position [53, 0]
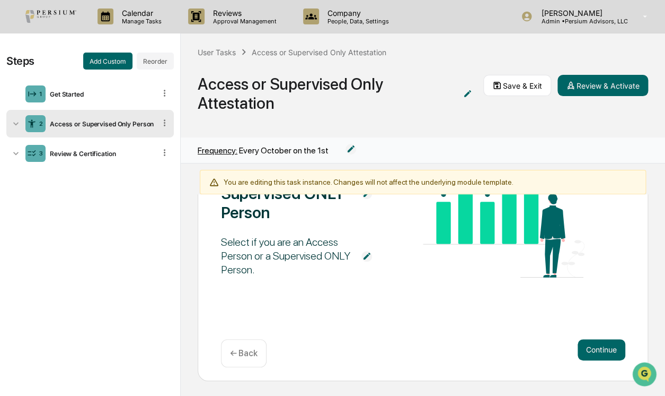
click at [250, 357] on div "← Back" at bounding box center [244, 353] width 46 height 28
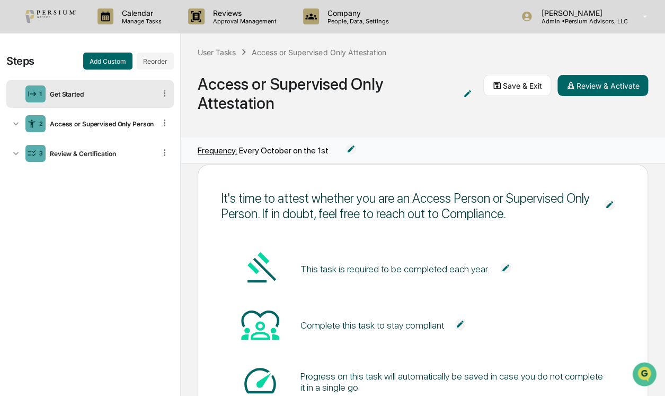
scroll to position [0, 0]
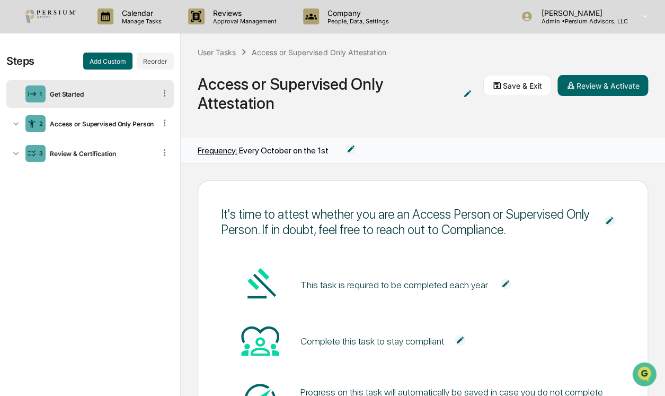
click at [604, 216] on img at bounding box center [609, 220] width 11 height 11
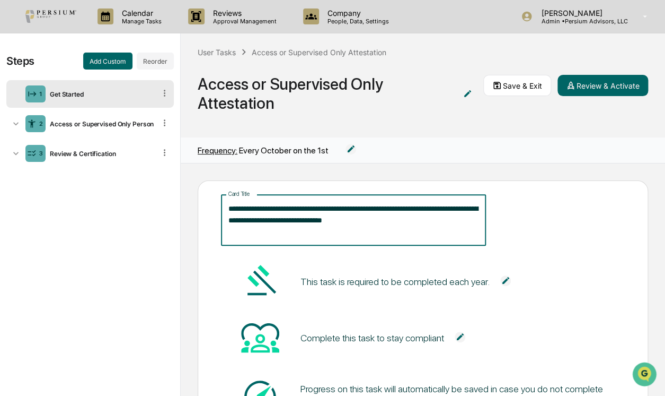
drag, startPoint x: 260, startPoint y: 219, endPoint x: 250, endPoint y: 218, distance: 10.1
click at [250, 218] on textarea "**********" at bounding box center [354, 219] width 250 height 33
type textarea "**********"
click at [653, 232] on div "**********" at bounding box center [423, 279] width 485 height 233
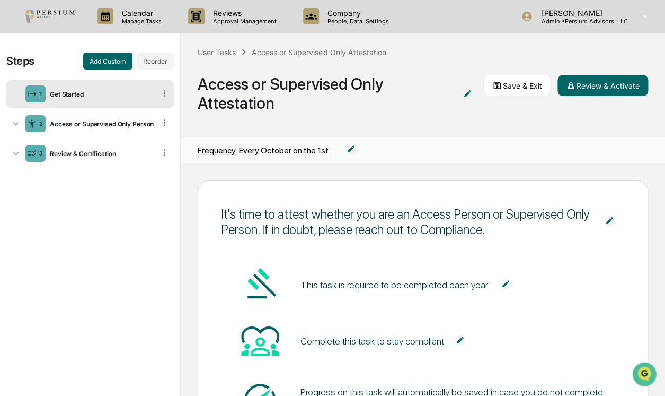
click at [592, 281] on div "This task is required to be completed each year." at bounding box center [423, 285] width 405 height 40
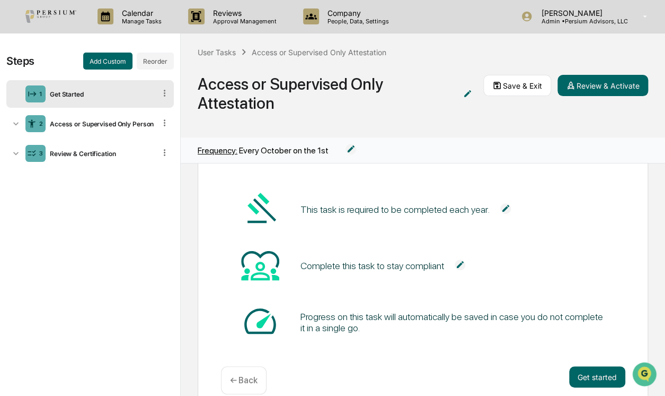
scroll to position [101, 0]
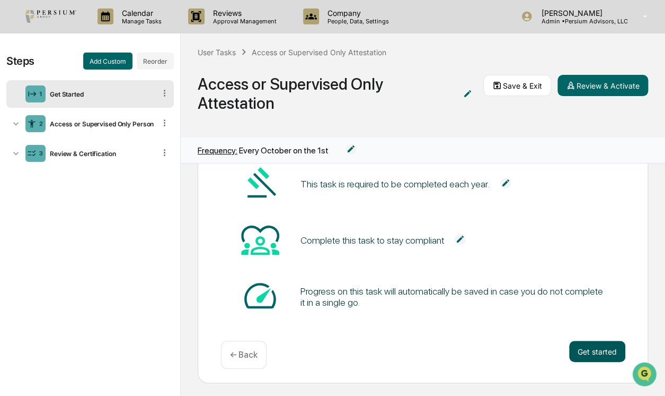
click at [593, 341] on button "Get started" at bounding box center [597, 350] width 56 height 21
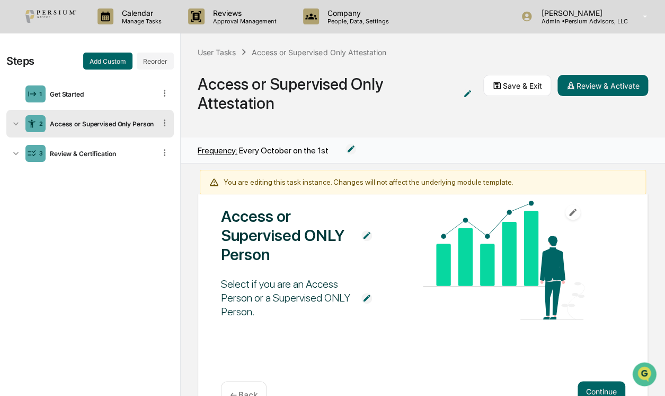
scroll to position [53, 0]
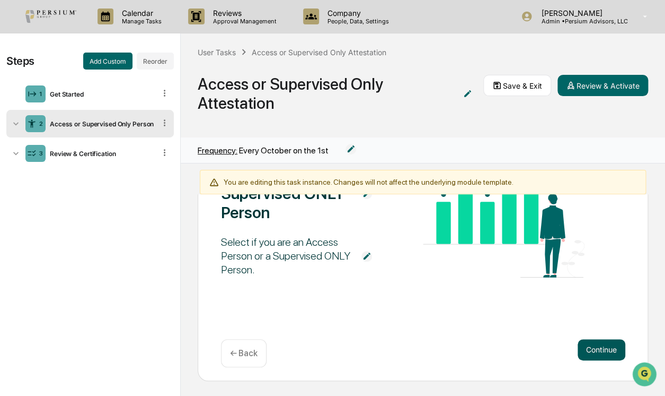
click at [596, 353] on button "Continue" at bounding box center [602, 349] width 48 height 21
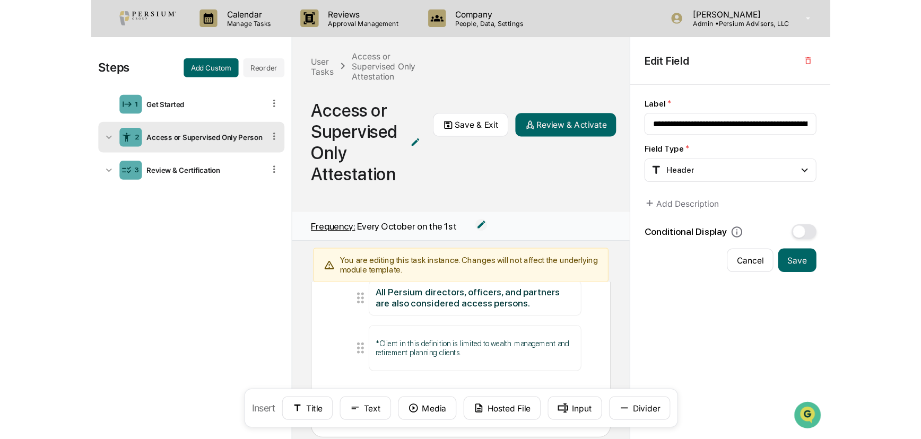
scroll to position [192, 0]
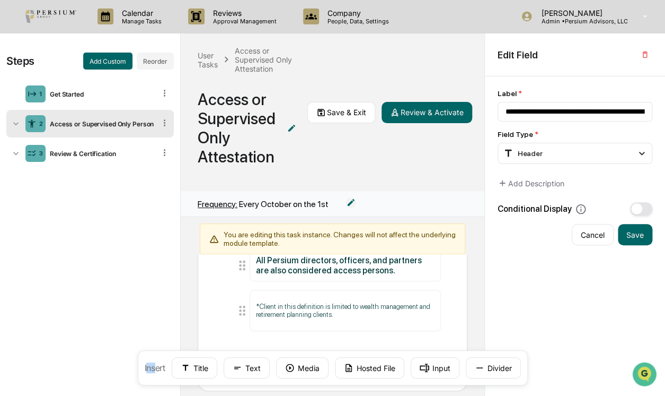
drag, startPoint x: 156, startPoint y: 363, endPoint x: 148, endPoint y: 363, distance: 8.0
click at [148, 363] on div "Insert Title Text Media Hosted File Input Divider" at bounding box center [332, 367] width 390 height 35
click at [644, 234] on button "Save" at bounding box center [635, 234] width 34 height 21
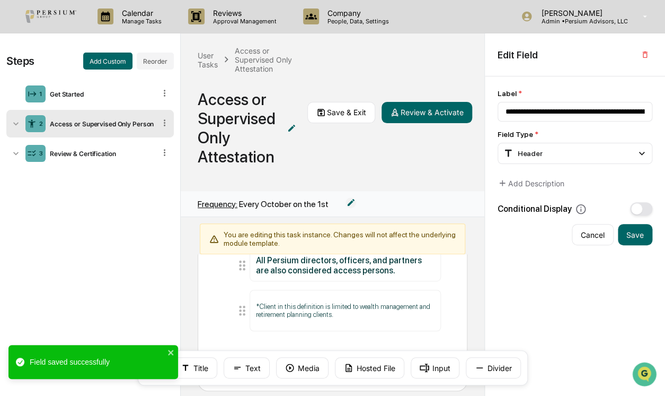
click at [422, 163] on div "User Tasks Access or Supervised Only Attestation Access or Supervised Only Atte…" at bounding box center [333, 111] width 304 height 157
click at [217, 357] on div "Insert Title Text Media Hosted File Input Divider" at bounding box center [332, 367] width 390 height 35
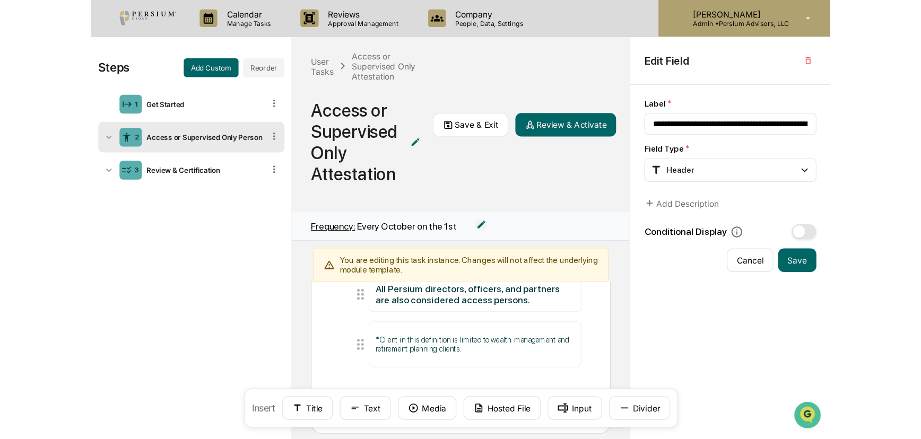
scroll to position [66, 0]
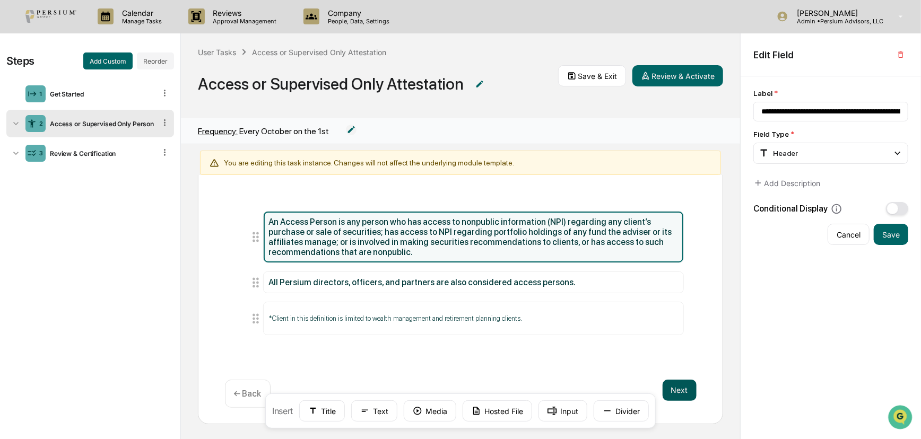
click at [665, 386] on button "Next" at bounding box center [679, 390] width 34 height 21
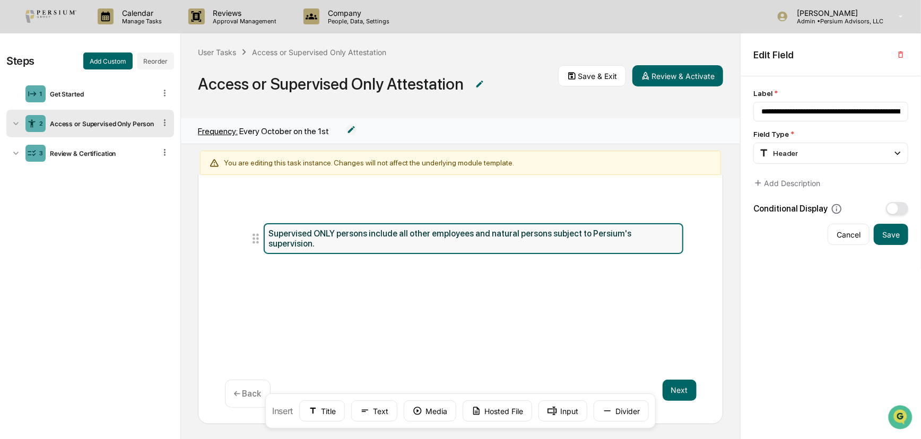
click at [519, 229] on div "Supervised ONLY persons include all other employees and natural persons subject…" at bounding box center [473, 239] width 409 height 20
drag, startPoint x: 796, startPoint y: 108, endPoint x: 927, endPoint y: 116, distance: 130.7
click at [665, 116] on html "**********" at bounding box center [460, 219] width 921 height 439
click at [665, 110] on input "**********" at bounding box center [830, 112] width 155 height 20
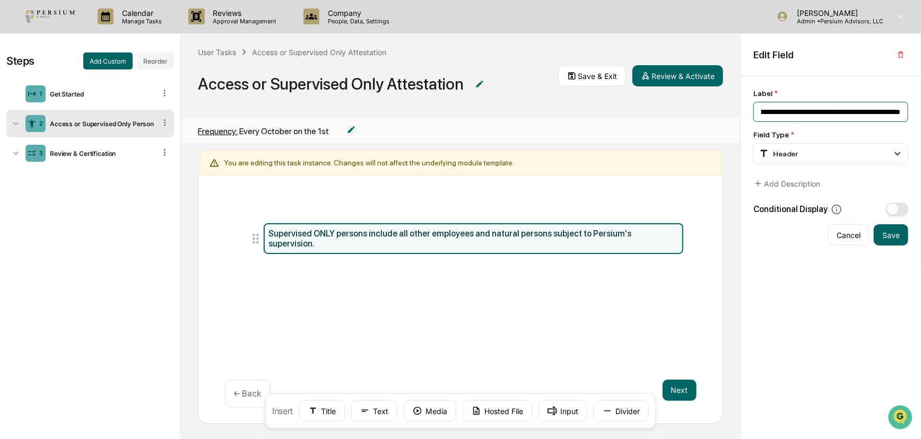
click at [665, 112] on input "**********" at bounding box center [830, 112] width 155 height 20
click at [665, 235] on button "Save" at bounding box center [890, 234] width 34 height 21
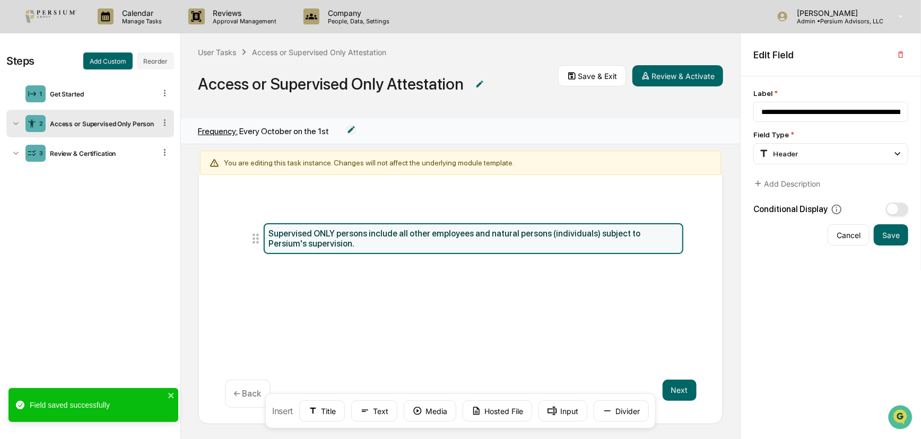
click at [259, 389] on p "← Back" at bounding box center [248, 394] width 28 height 10
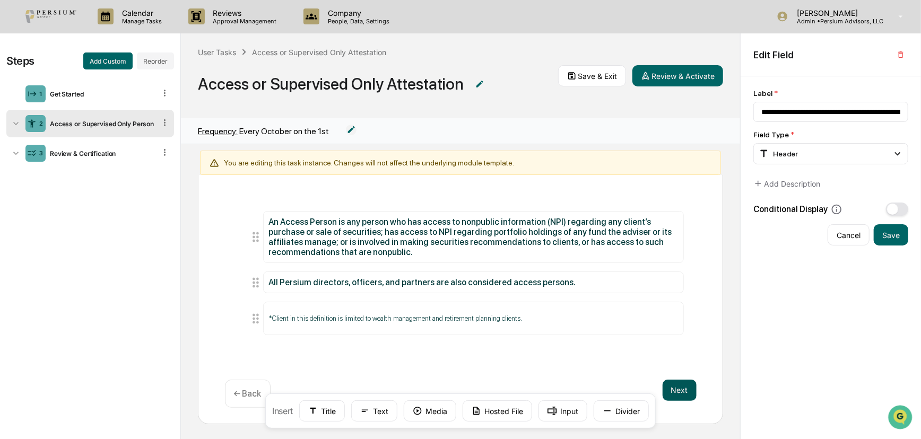
click at [665, 389] on button "Next" at bounding box center [679, 390] width 34 height 21
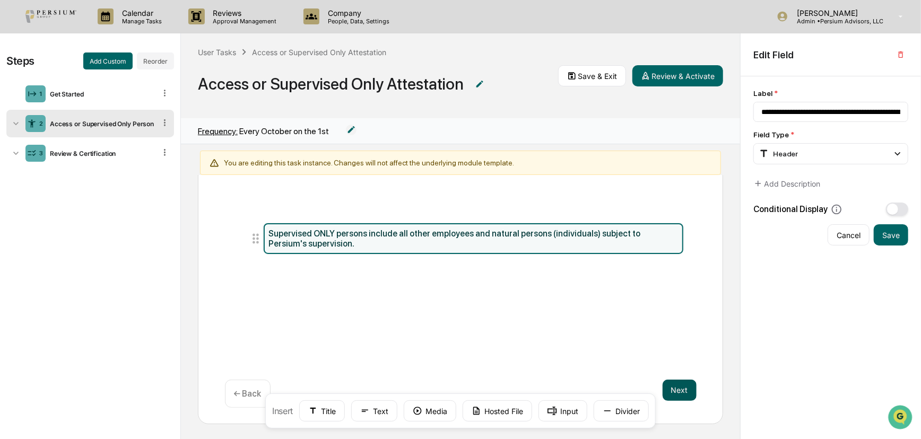
click at [665, 388] on button "Next" at bounding box center [679, 390] width 34 height 21
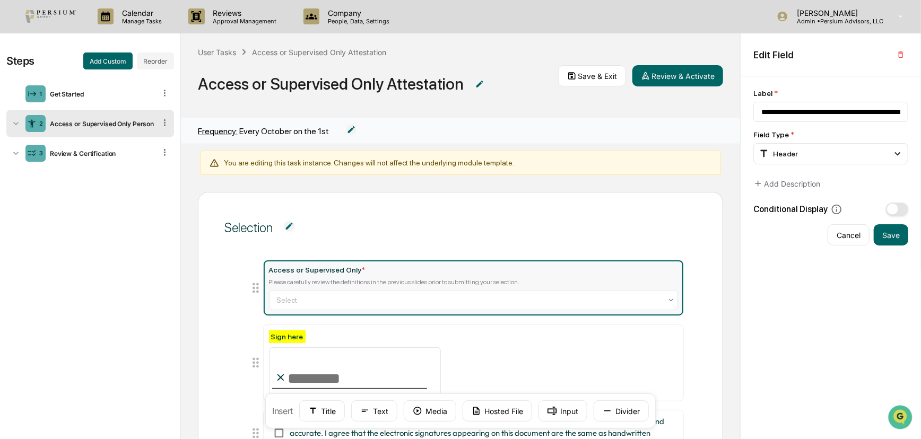
click at [345, 268] on div "Access or Supervised Only *" at bounding box center [317, 270] width 97 height 8
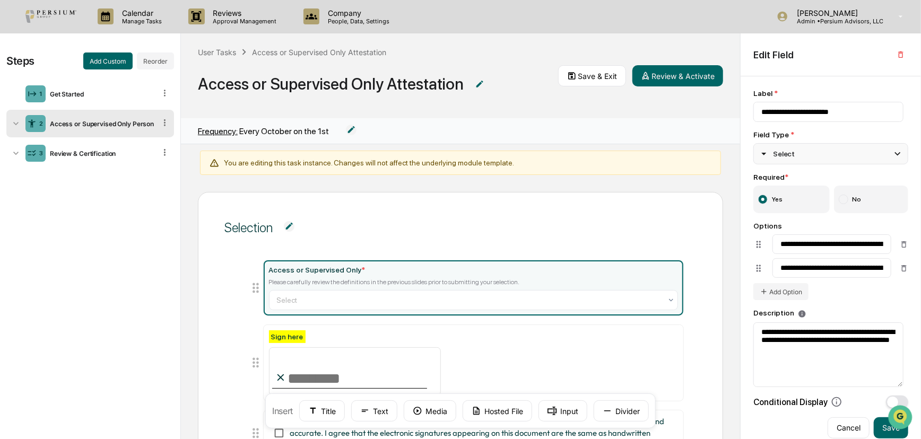
click at [665, 156] on div "Select" at bounding box center [830, 153] width 155 height 21
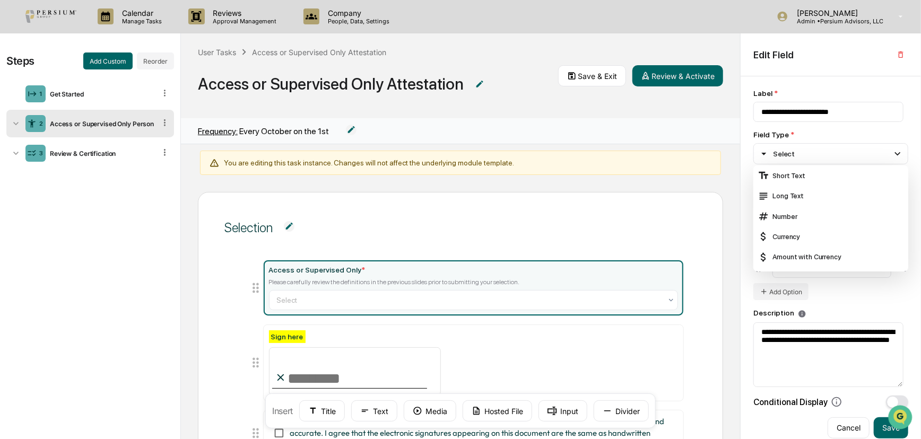
click at [665, 76] on div "**********" at bounding box center [830, 257] width 180 height 363
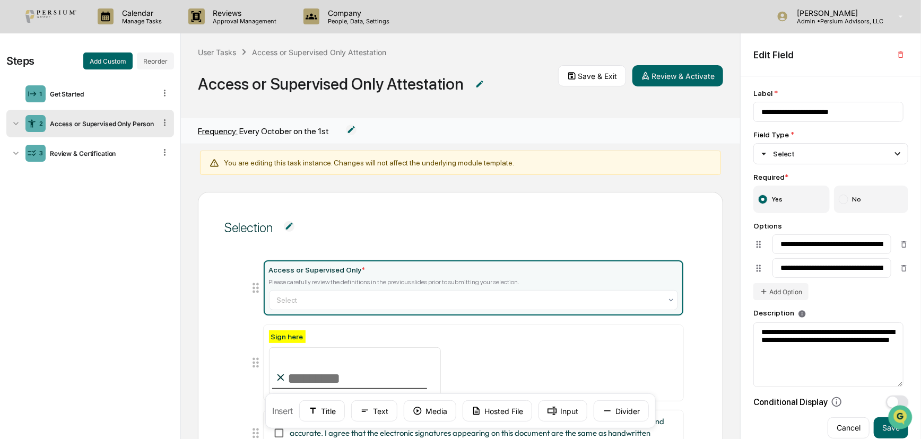
click at [665, 70] on div "Edit Field" at bounding box center [830, 54] width 180 height 43
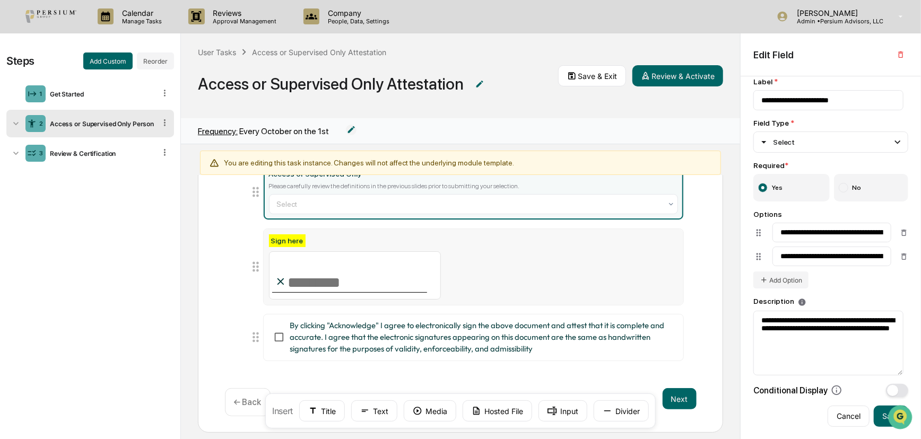
scroll to position [108, 0]
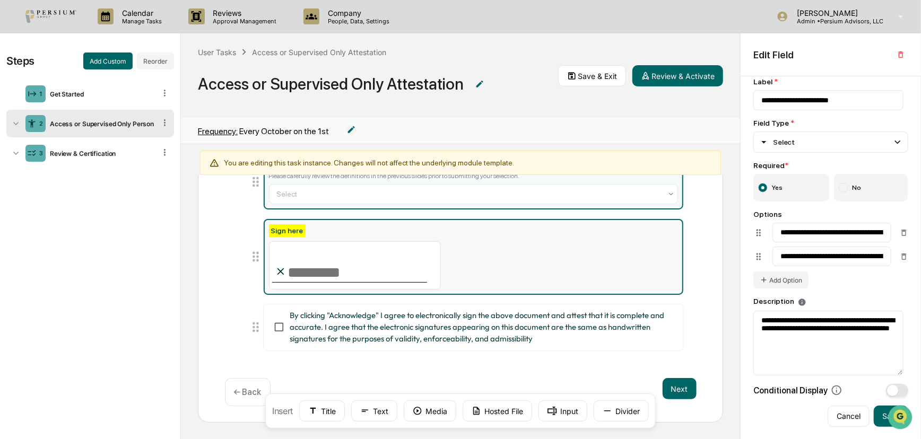
click at [485, 259] on div "Sign here" at bounding box center [473, 256] width 409 height 65
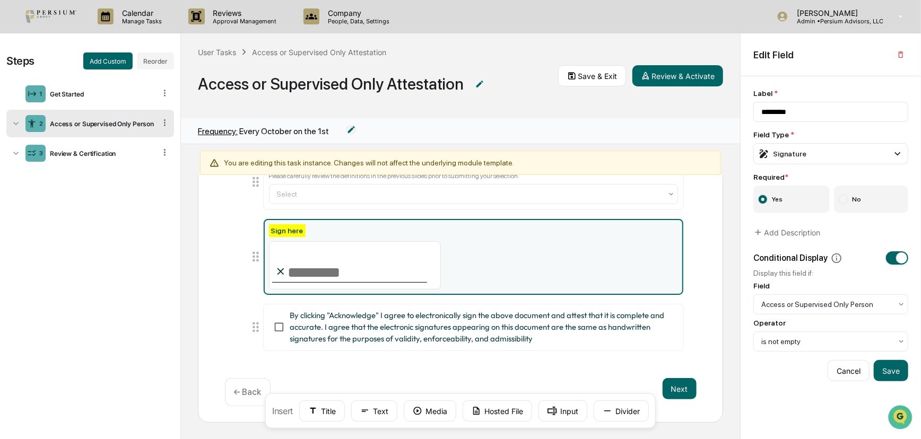
drag, startPoint x: 580, startPoint y: 262, endPoint x: 519, endPoint y: 269, distance: 61.4
click at [519, 269] on div "Sign here" at bounding box center [473, 256] width 409 height 65
click at [665, 52] on icon "button" at bounding box center [900, 54] width 8 height 8
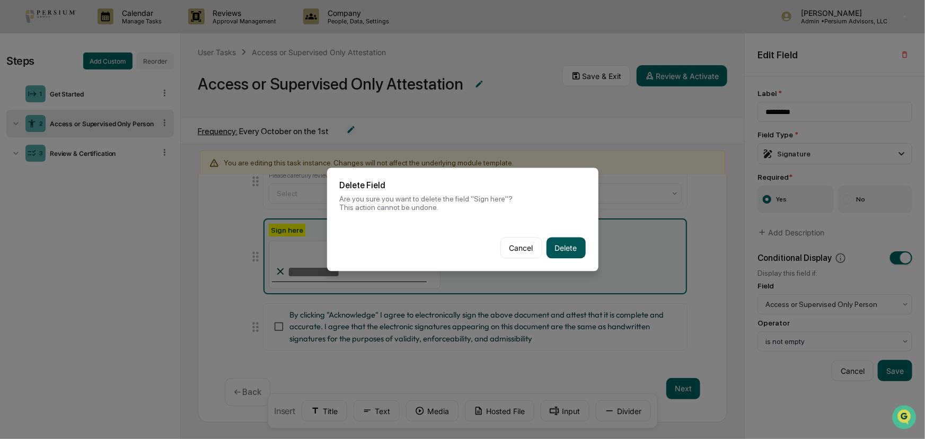
click at [555, 252] on button "Delete" at bounding box center [566, 248] width 39 height 21
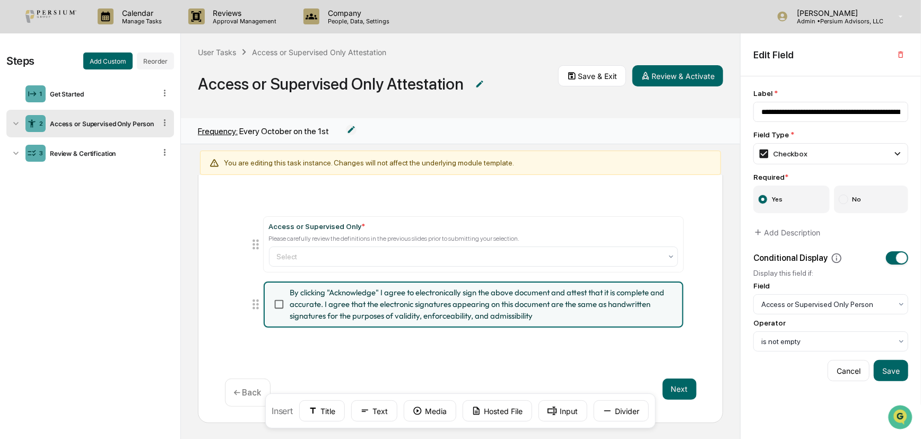
scroll to position [66, 0]
click at [465, 372] on div "Selection Access or Supervised Only * Please carefully review the definitions i…" at bounding box center [460, 274] width 525 height 297
click at [449, 303] on span "By clicking "Acknowledge" I agree to electronically sign the above document and…" at bounding box center [480, 306] width 380 height 36
click at [498, 288] on span "By clicking "Acknowledge" I agree to electronically sign the above document and…" at bounding box center [480, 306] width 380 height 36
click at [665, 57] on icon "button" at bounding box center [900, 54] width 5 height 6
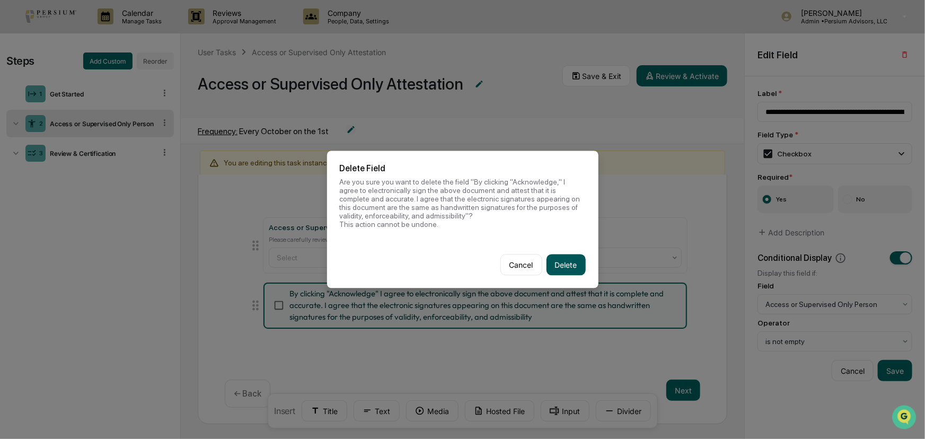
click at [573, 265] on button "Delete" at bounding box center [566, 265] width 39 height 21
type input "**********"
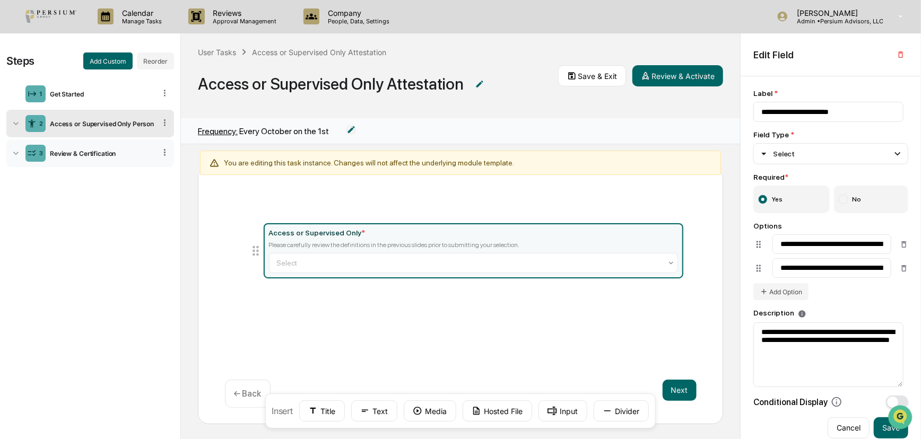
click at [112, 161] on div "3 Review & Certification" at bounding box center [90, 153] width 168 height 28
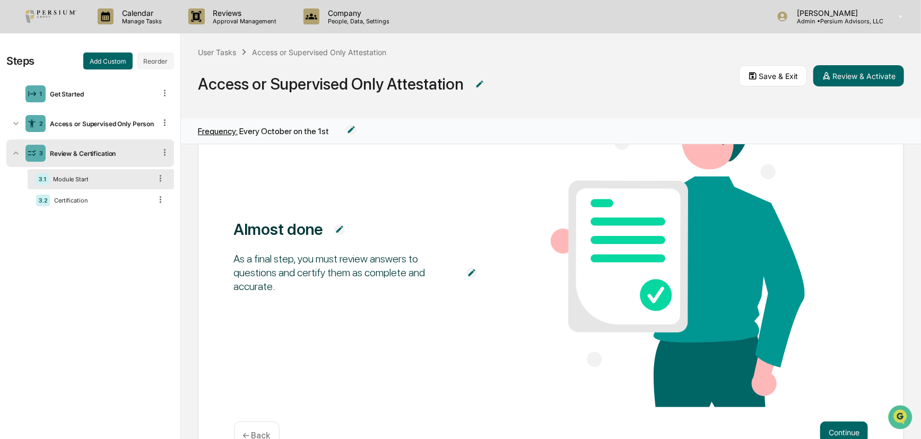
scroll to position [133, 0]
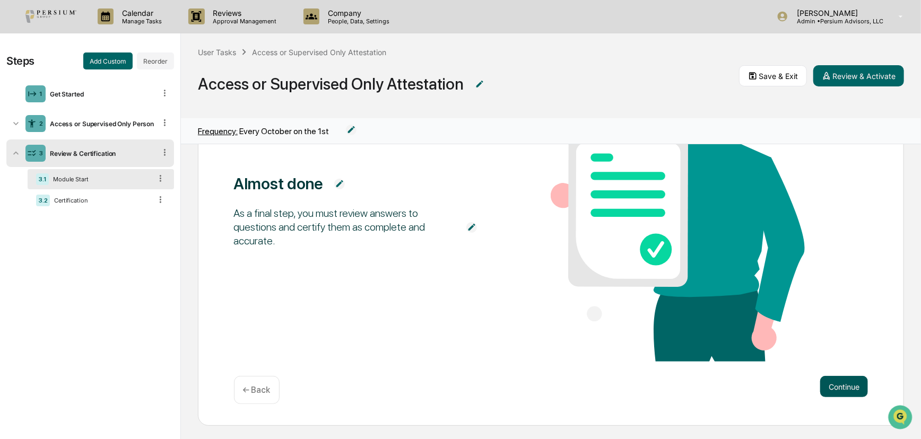
click at [665, 385] on button "Continue" at bounding box center [844, 386] width 48 height 21
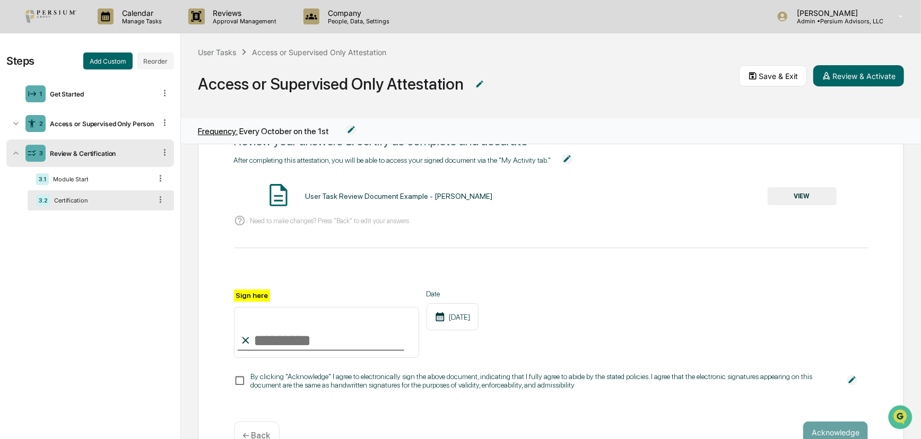
scroll to position [0, 0]
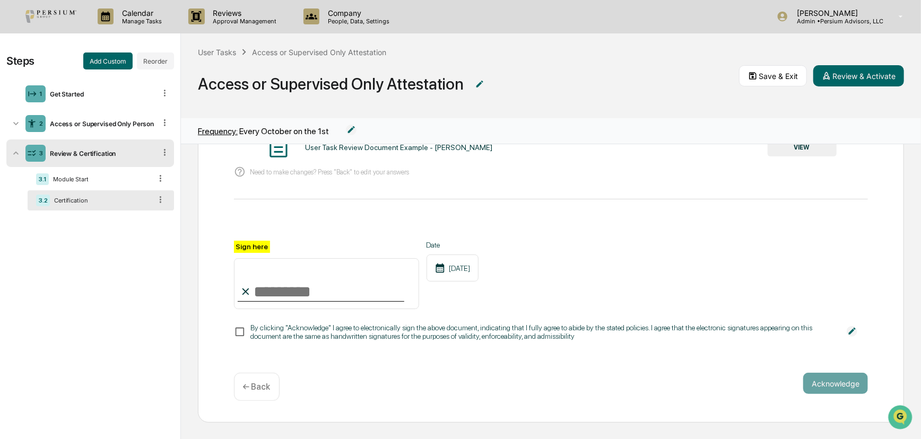
click at [262, 382] on p "← Back" at bounding box center [257, 387] width 28 height 10
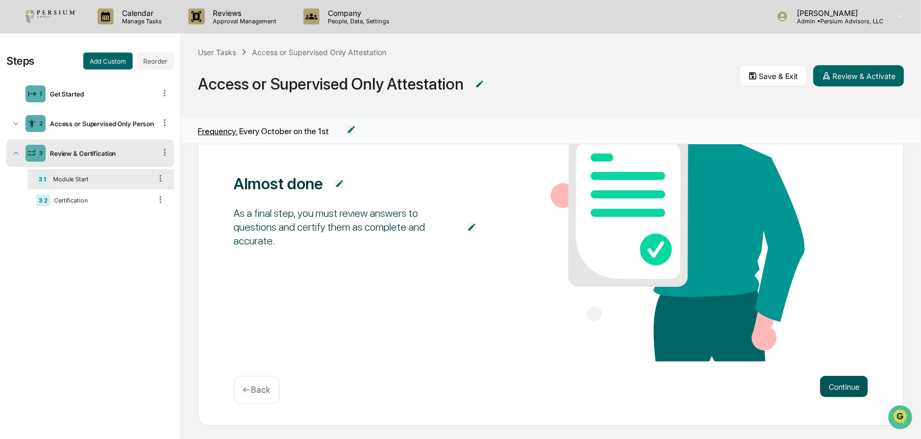
click at [665, 393] on button "Continue" at bounding box center [844, 386] width 48 height 21
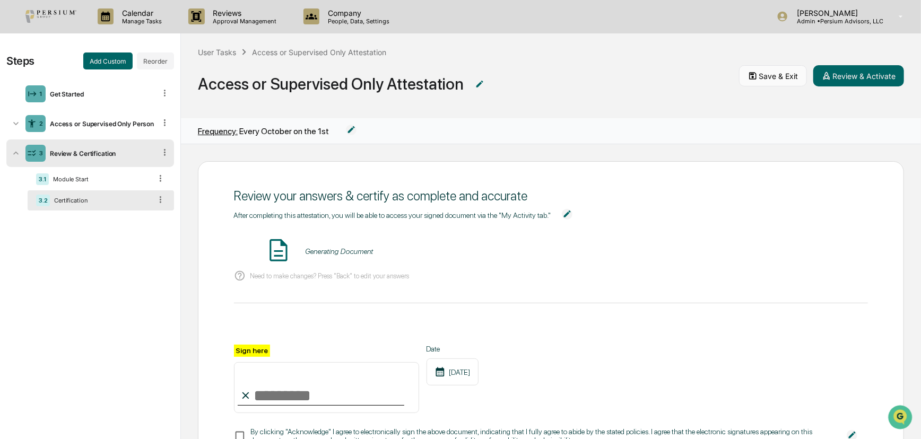
click at [665, 73] on button "Save & Exit" at bounding box center [773, 75] width 68 height 21
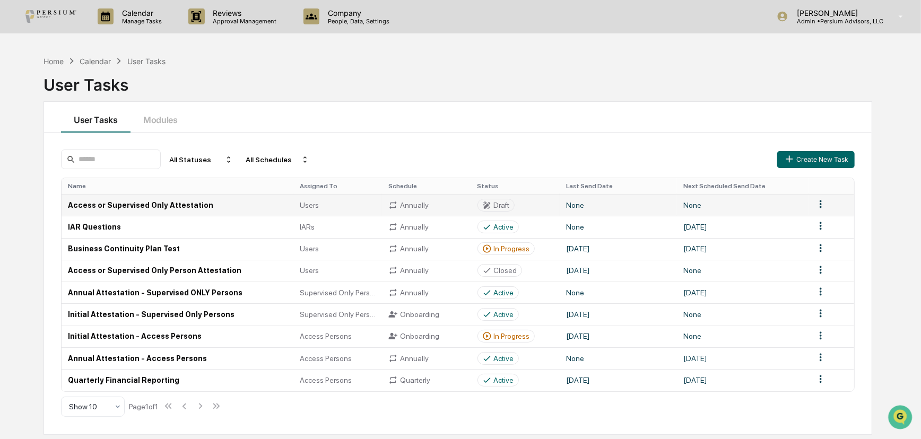
click at [197, 204] on td "Access or Supervised Only Attestation" at bounding box center [178, 205] width 232 height 22
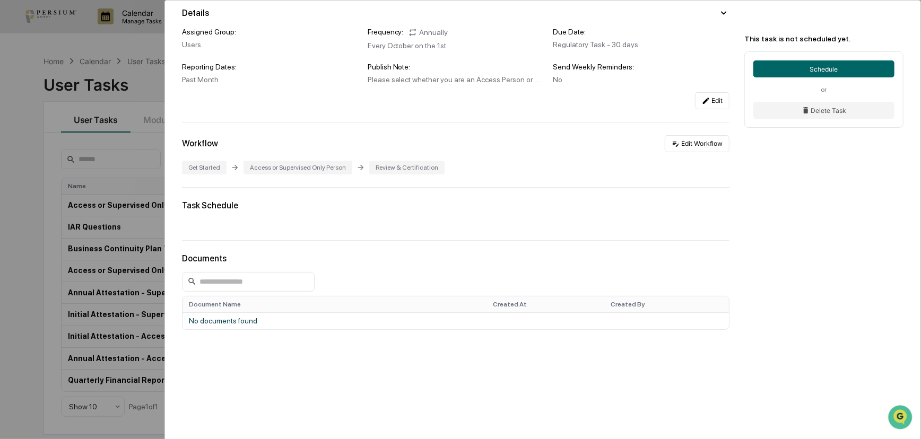
scroll to position [97, 0]
click at [665, 140] on button "Edit Workflow" at bounding box center [696, 143] width 65 height 17
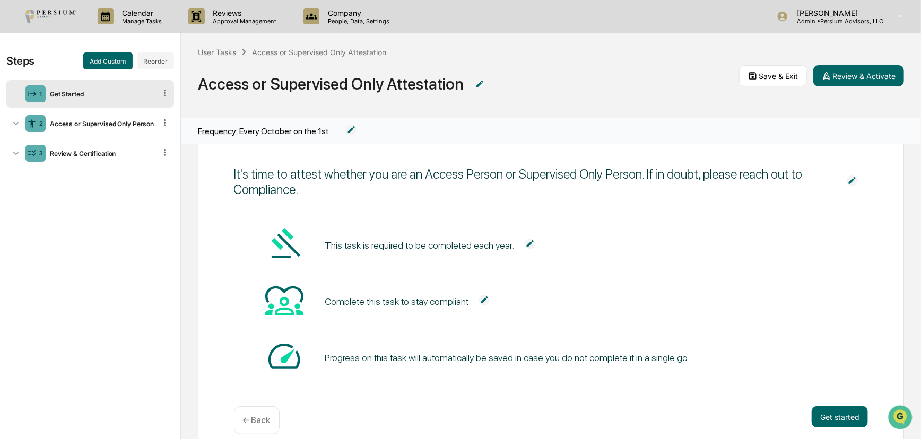
scroll to position [58, 0]
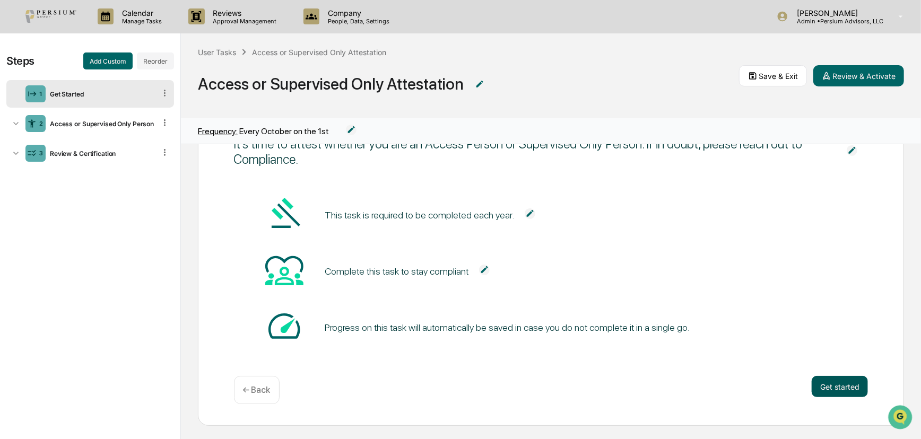
click at [665, 386] on button "Get started" at bounding box center [839, 386] width 56 height 21
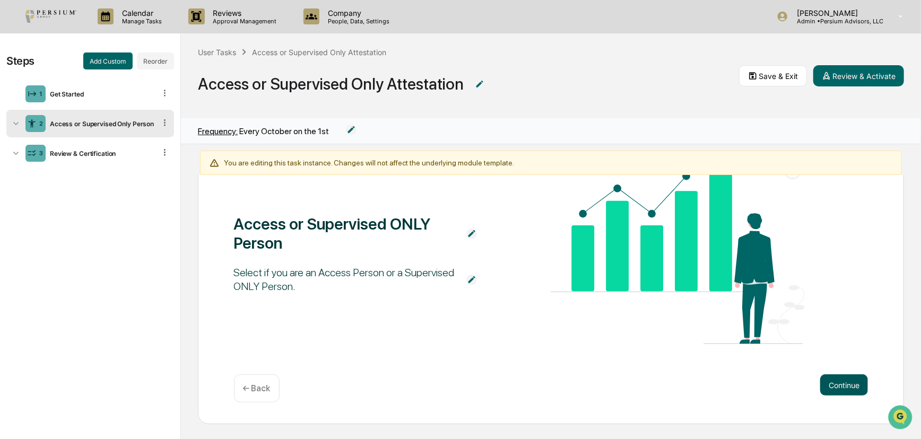
scroll to position [28, 0]
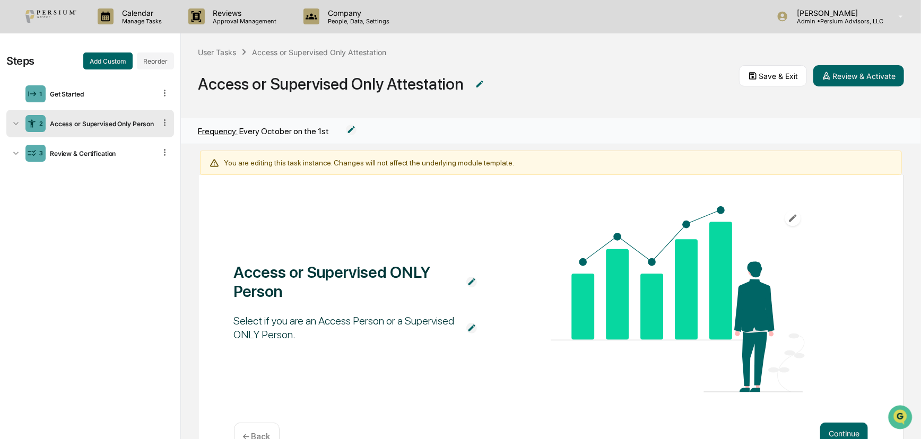
click at [665, 379] on div "Access or Supervised ONLY Person Select if you are an Access Person or a Superv…" at bounding box center [551, 300] width 634 height 188
click at [665, 395] on div "Access or Supervised ONLY Person Select if you are an Access Person or a Superv…" at bounding box center [551, 318] width 706 height 309
click at [665, 395] on button "Continue" at bounding box center [844, 433] width 48 height 21
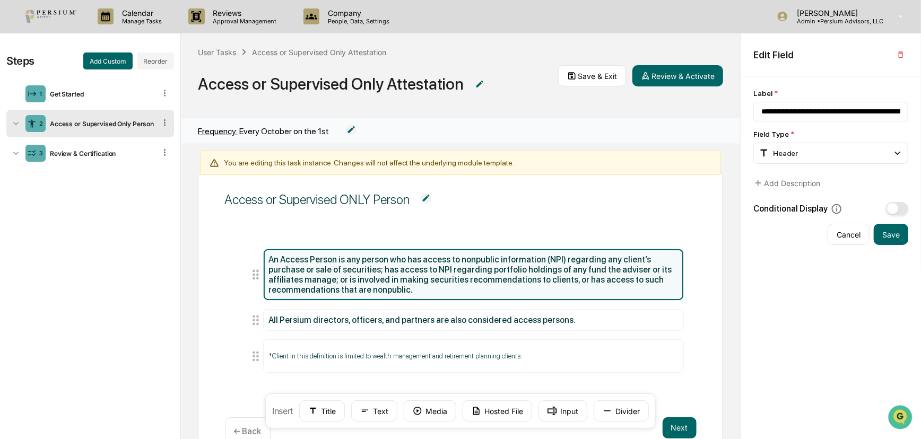
scroll to position [23, 0]
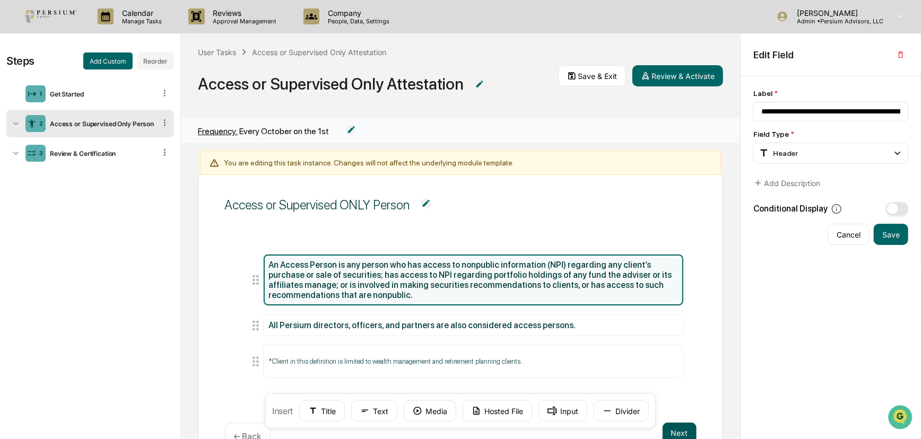
click at [665, 395] on button "Next" at bounding box center [679, 433] width 34 height 21
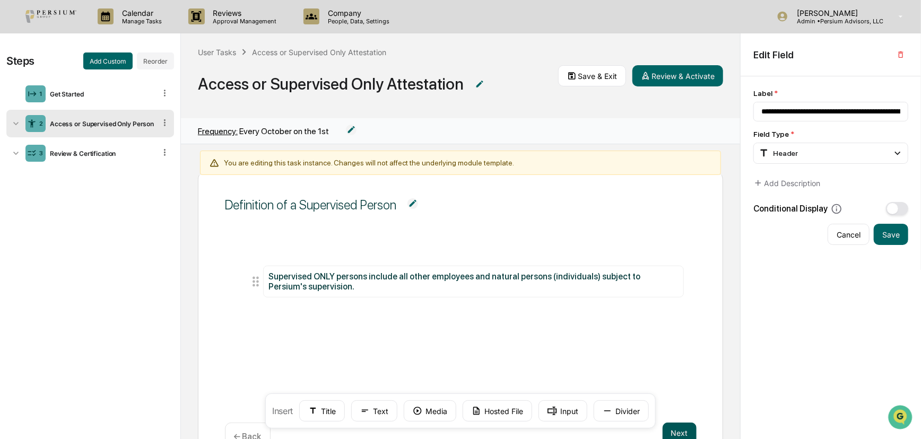
click at [665, 395] on button "Next" at bounding box center [679, 433] width 34 height 21
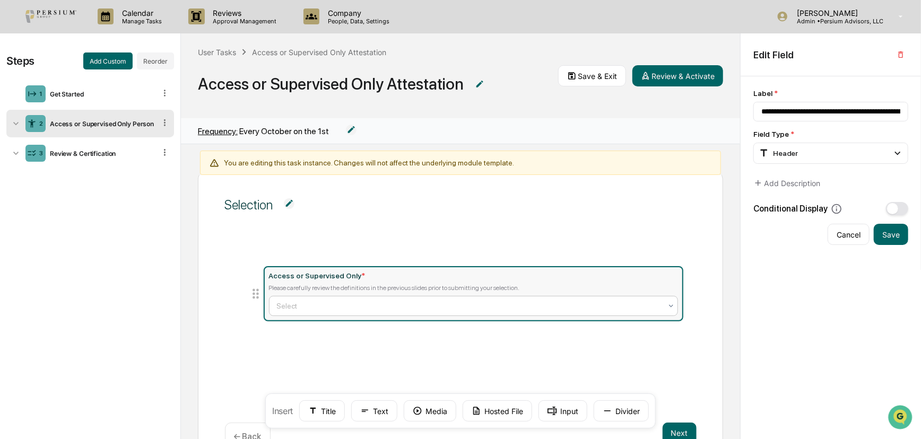
click at [505, 306] on div at bounding box center [469, 306] width 384 height 11
type input "**********"
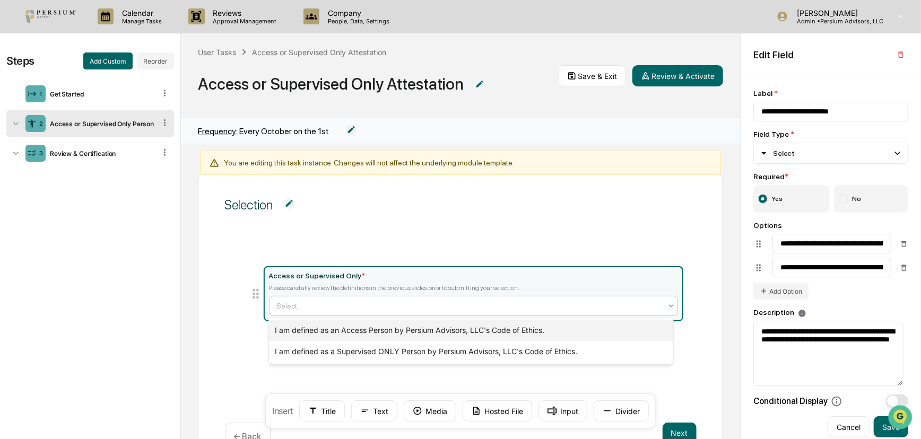
click at [490, 325] on div "I am defined as an Access Person by Persium Advisors, LLC's Code of Ethics." at bounding box center [471, 330] width 404 height 21
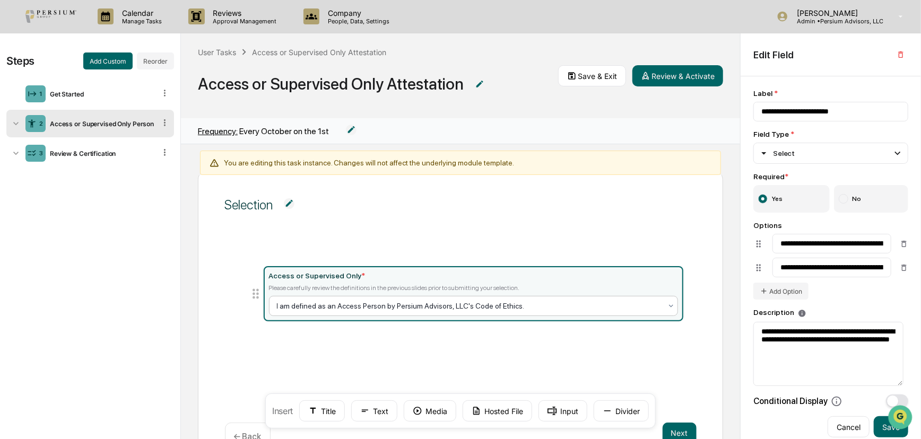
click at [571, 347] on div "Access or Supervised Only * Please carefully review the definitions in the prev…" at bounding box center [460, 319] width 471 height 132
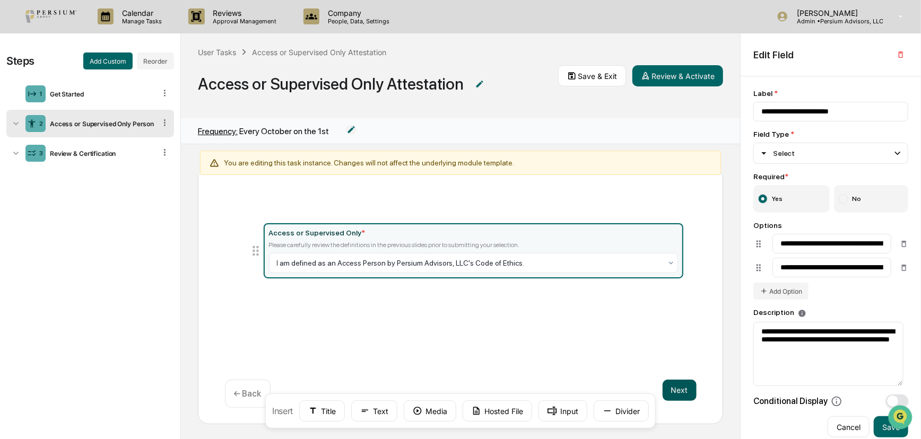
click at [665, 383] on button "Next" at bounding box center [679, 390] width 34 height 21
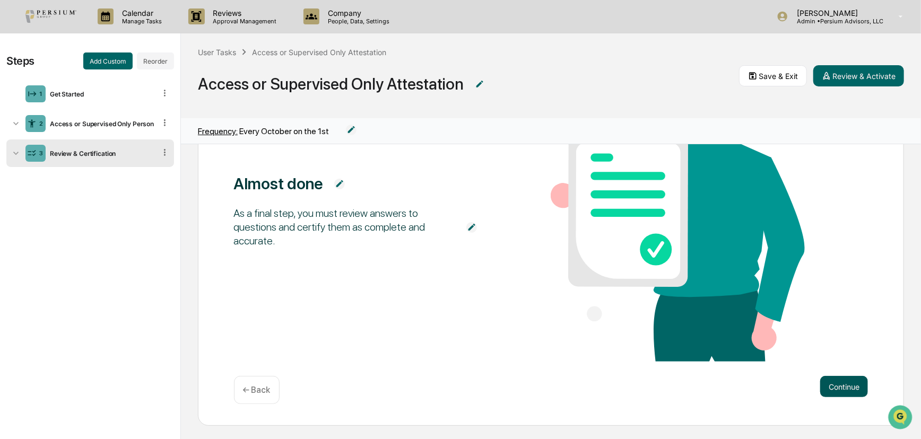
click at [665, 384] on button "Continue" at bounding box center [844, 386] width 48 height 21
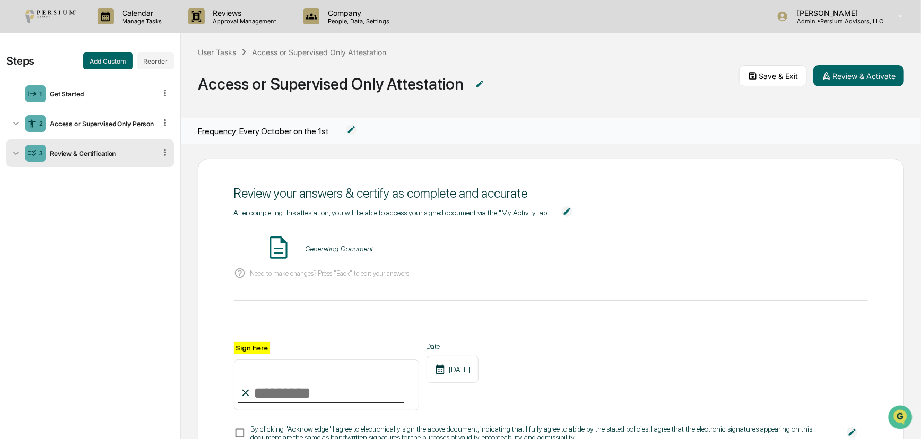
scroll to position [0, 0]
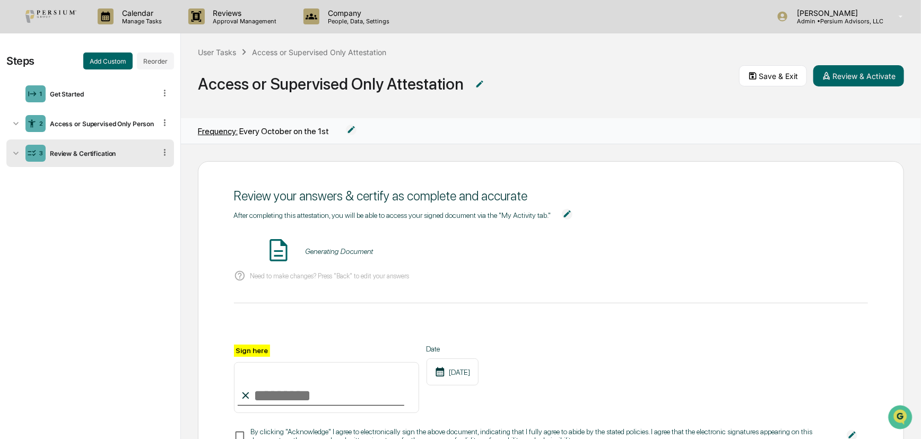
click at [414, 203] on div "Review your answers & certify as complete and accurate" at bounding box center [551, 196] width 634 height 26
click at [340, 250] on div "Generating Document" at bounding box center [339, 251] width 68 height 8
click at [665, 77] on button "Save & Exit" at bounding box center [773, 75] width 68 height 21
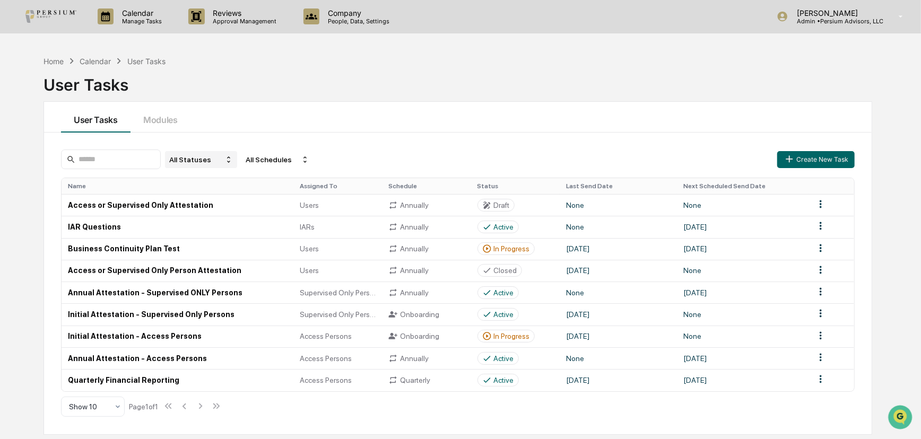
click at [223, 163] on div "All Statuses" at bounding box center [201, 159] width 72 height 17
drag, startPoint x: 291, startPoint y: 111, endPoint x: 261, endPoint y: 111, distance: 30.2
click at [291, 113] on div "User Tasks Modules" at bounding box center [457, 117] width 827 height 31
click at [168, 119] on button "Modules" at bounding box center [160, 117] width 60 height 31
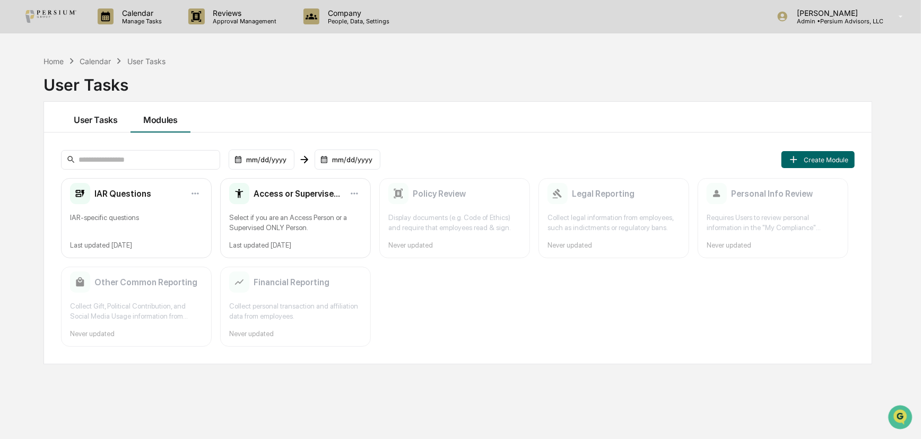
click at [103, 121] on button "User Tasks" at bounding box center [95, 117] width 69 height 31
